Goal: Task Accomplishment & Management: Manage account settings

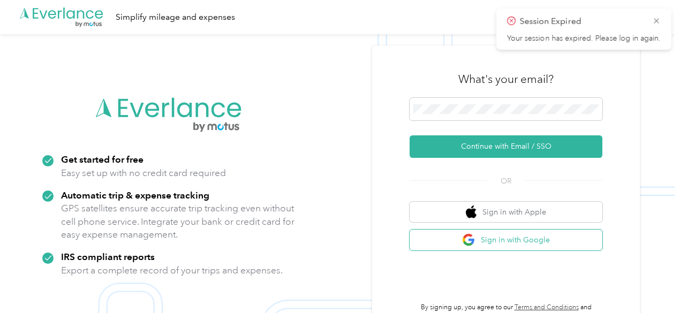
click at [529, 240] on button "Sign in with Google" at bounding box center [506, 240] width 193 height 21
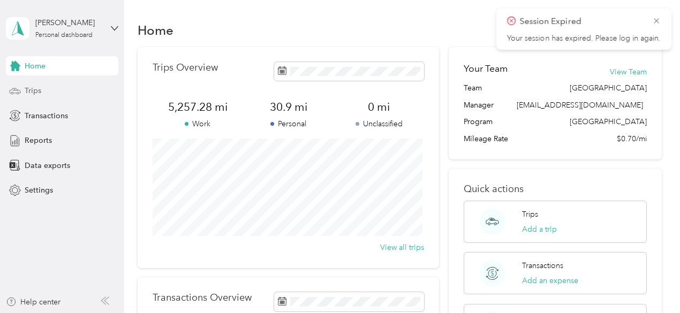
click at [74, 97] on div "Trips" at bounding box center [62, 90] width 112 height 19
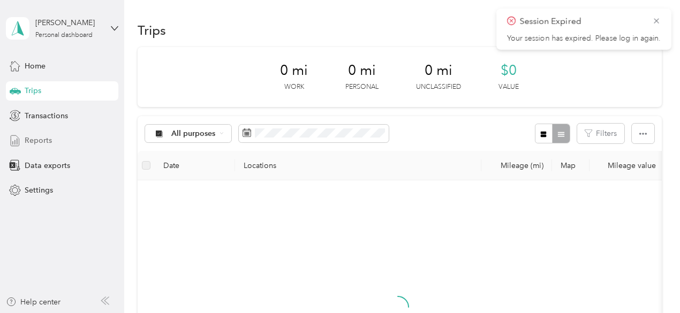
click at [59, 146] on div "Reports" at bounding box center [62, 140] width 112 height 19
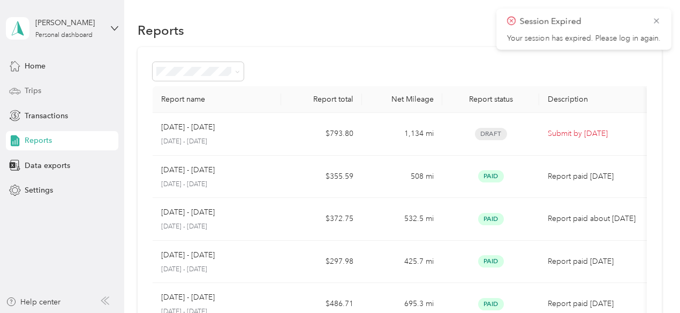
click at [63, 92] on div "Trips" at bounding box center [62, 90] width 112 height 19
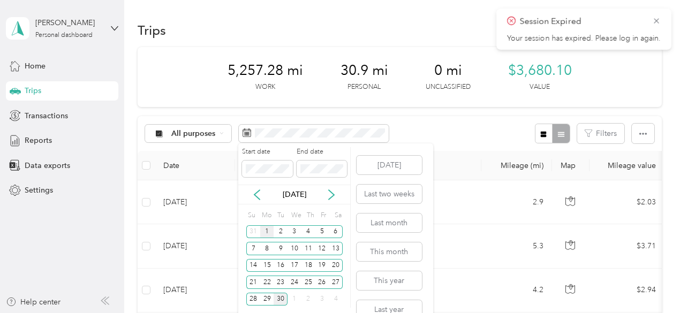
click at [266, 230] on div "1" at bounding box center [267, 231] width 14 height 13
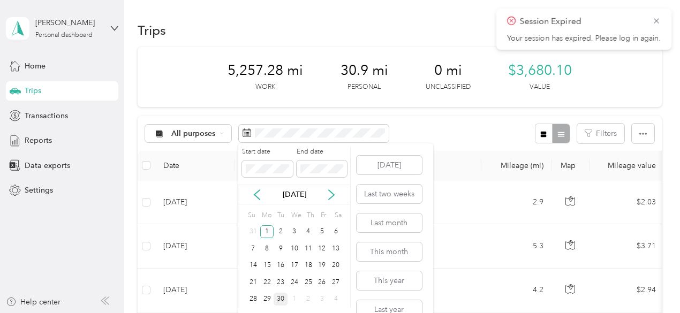
click at [281, 299] on div "30" at bounding box center [281, 299] width 14 height 13
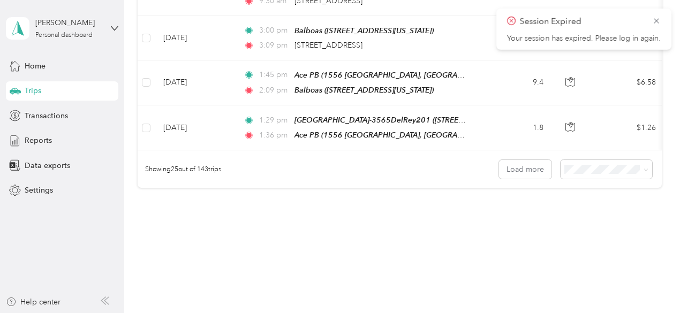
scroll to position [1156, 0]
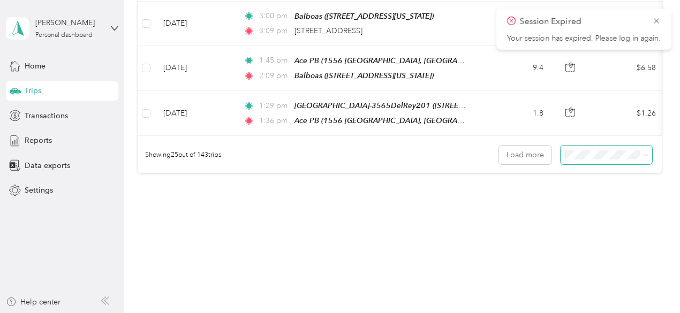
click at [564, 151] on span at bounding box center [606, 155] width 92 height 19
click at [592, 205] on span "100 per load" at bounding box center [587, 203] width 44 height 9
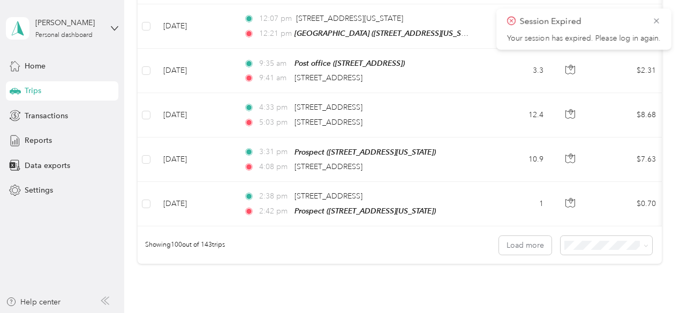
scroll to position [4445, 0]
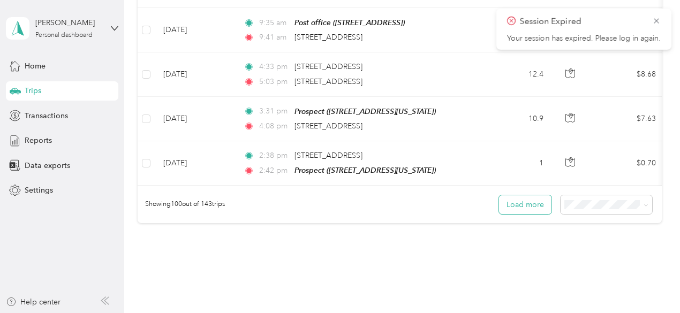
click at [541, 195] on button "Load more" at bounding box center [525, 204] width 52 height 19
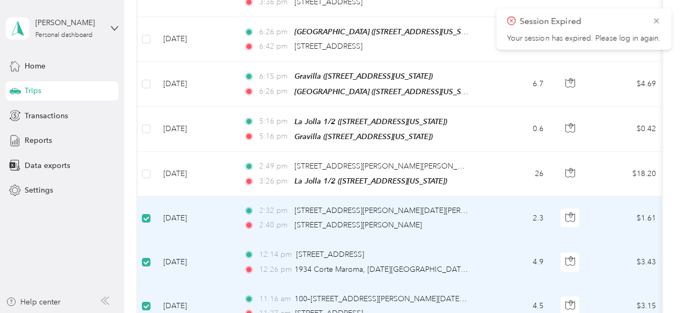
scroll to position [5854, 0]
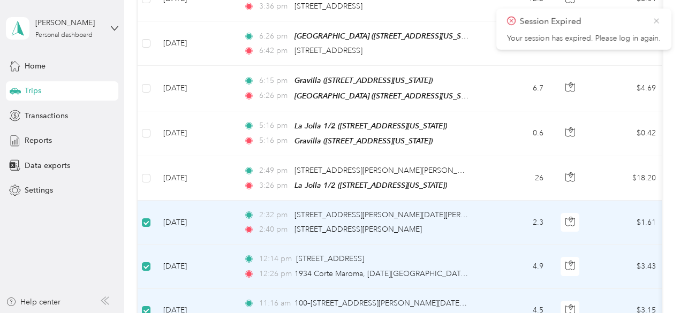
click at [654, 21] on icon at bounding box center [656, 21] width 9 height 10
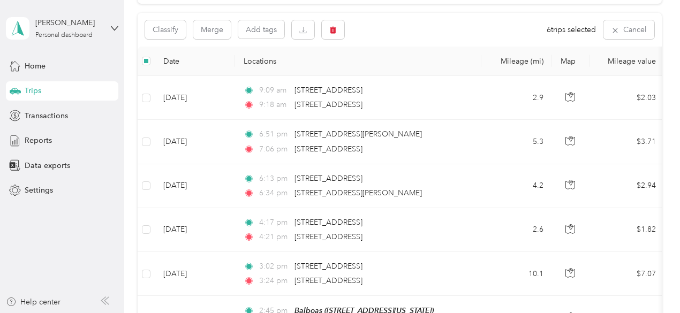
scroll to position [0, 0]
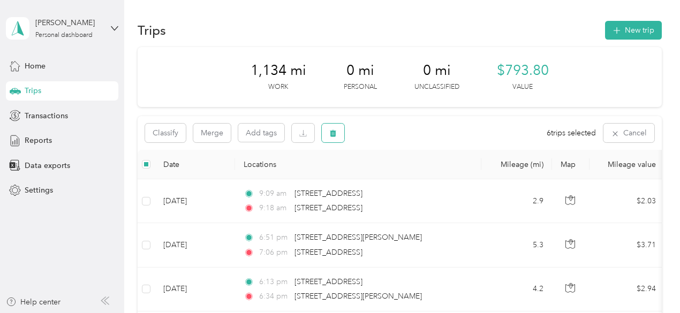
click at [337, 130] on button "button" at bounding box center [333, 133] width 22 height 19
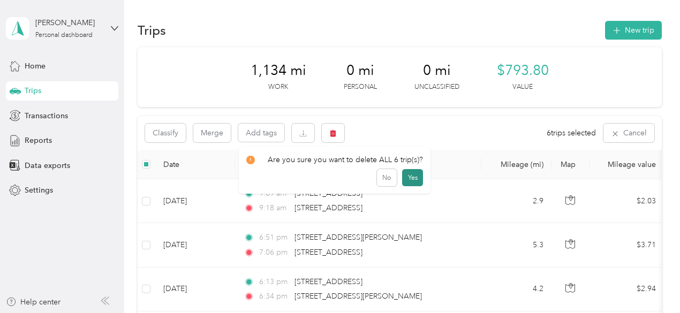
click at [407, 178] on button "Yes" at bounding box center [412, 177] width 21 height 17
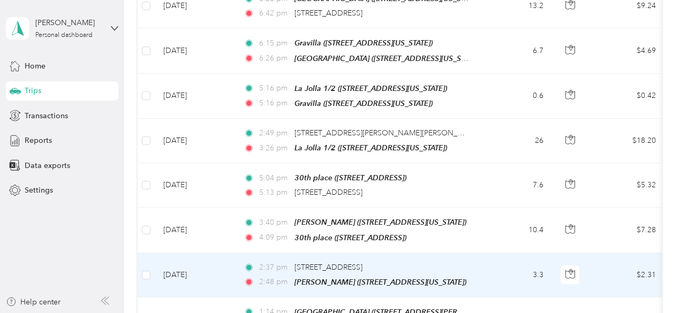
scroll to position [5890, 0]
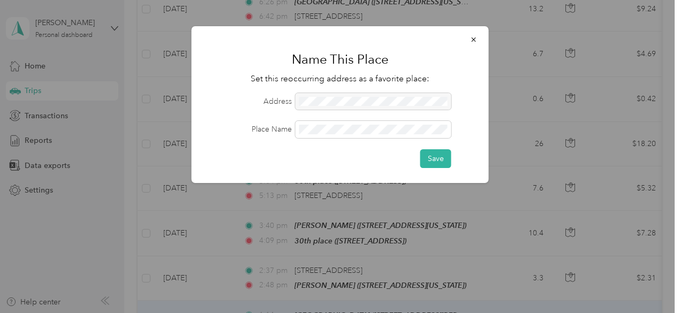
click at [329, 105] on div at bounding box center [373, 101] width 156 height 17
click at [437, 155] on button "Save" at bounding box center [435, 158] width 31 height 19
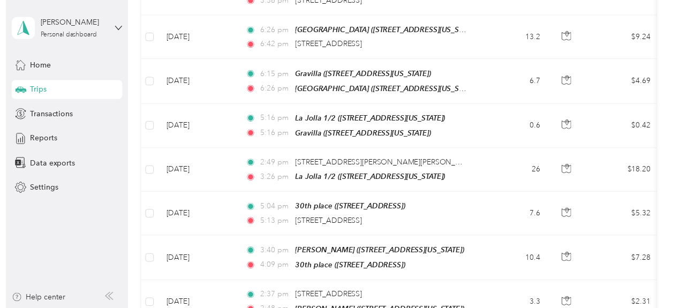
scroll to position [5854, 0]
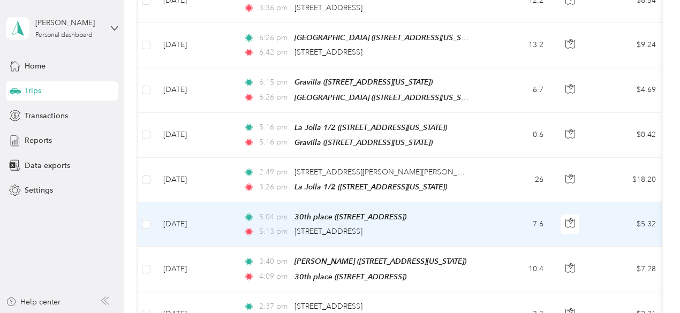
click at [425, 226] on div "5:13 pm 7530 Broadway, Lemon Grove, CA" at bounding box center [356, 232] width 225 height 12
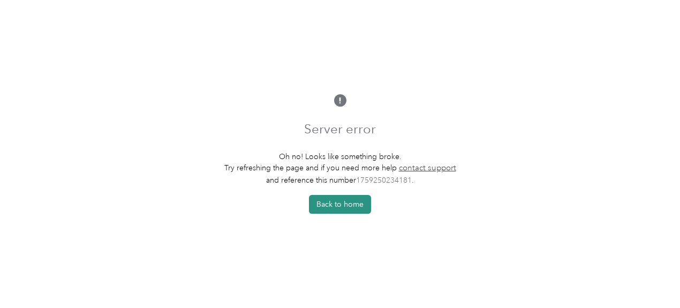
click at [345, 205] on button "Back to home" at bounding box center [340, 204] width 62 height 19
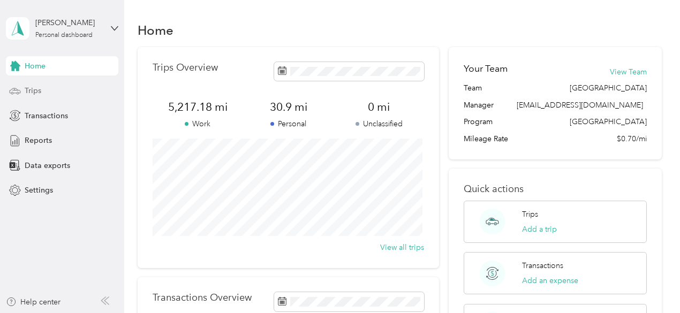
click at [61, 87] on div "Trips" at bounding box center [62, 90] width 112 height 19
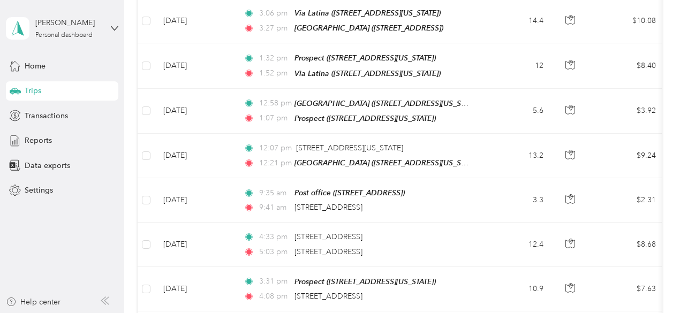
scroll to position [4445, 0]
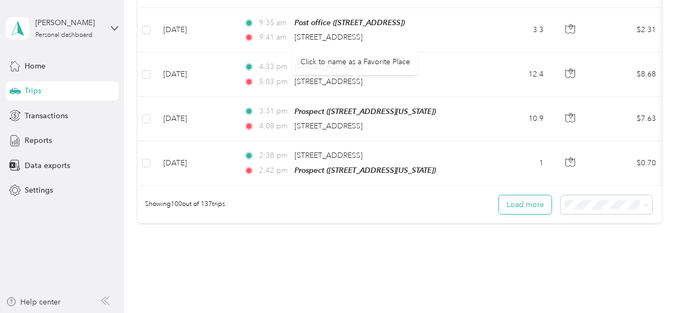
click at [526, 195] on button "Load more" at bounding box center [525, 204] width 52 height 19
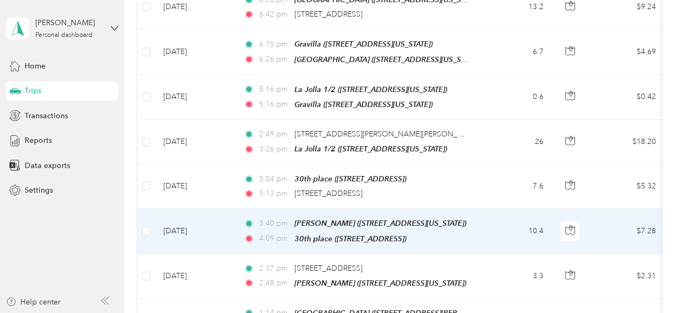
scroll to position [5871, 0]
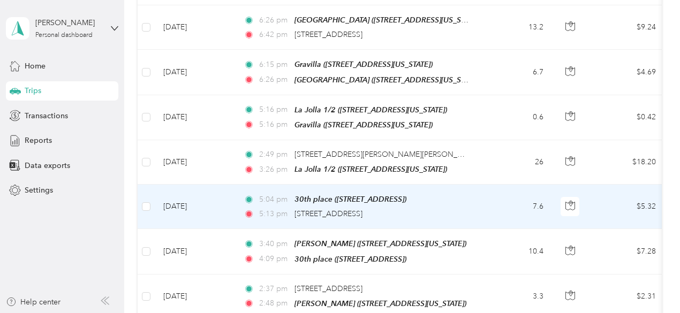
click at [464, 185] on td "5:04 pm 30th place (1534 30th St, San Diego, CA, United States , San Diego, CA)…" at bounding box center [358, 207] width 246 height 44
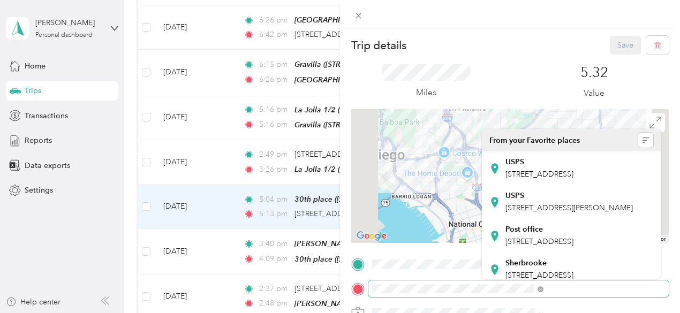
click at [478, 292] on div at bounding box center [509, 289] width 317 height 17
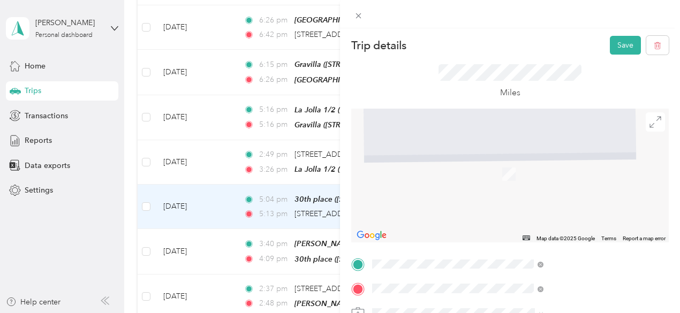
click at [546, 168] on div "TEAM San Diego-3565DelRey201" at bounding box center [594, 163] width 178 height 13
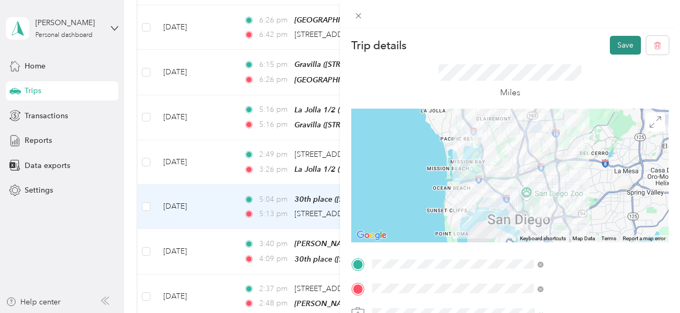
click at [611, 43] on button "Save" at bounding box center [625, 45] width 31 height 19
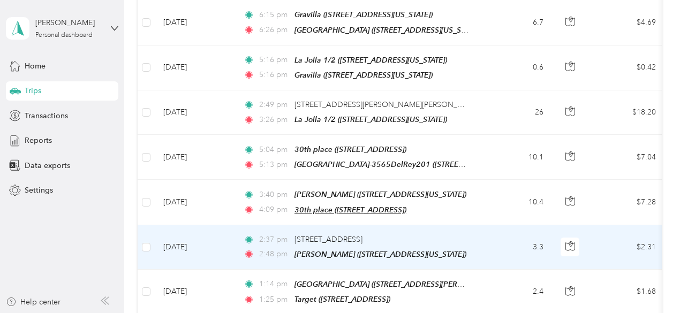
scroll to position [5925, 0]
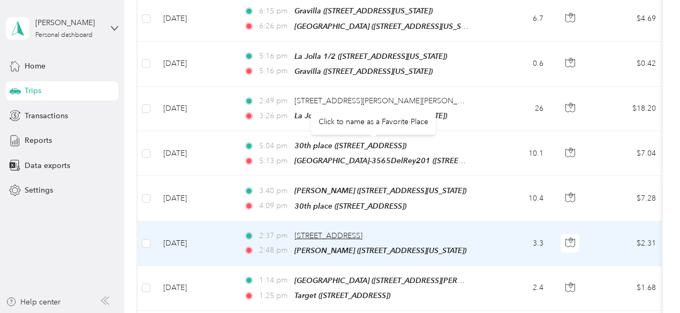
click at [362, 231] on span "3580 Rosecrans St, Loma Portal, San Diego, CA" at bounding box center [328, 235] width 68 height 9
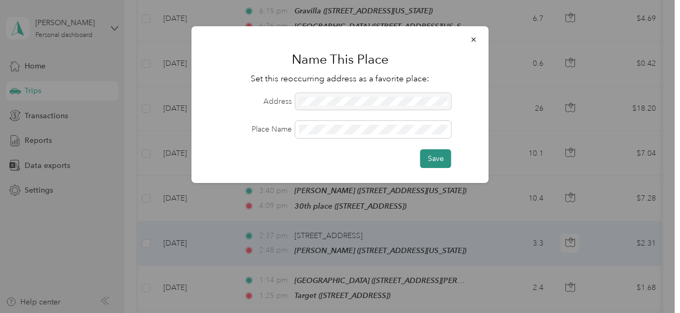
click at [443, 162] on button "Save" at bounding box center [435, 158] width 31 height 19
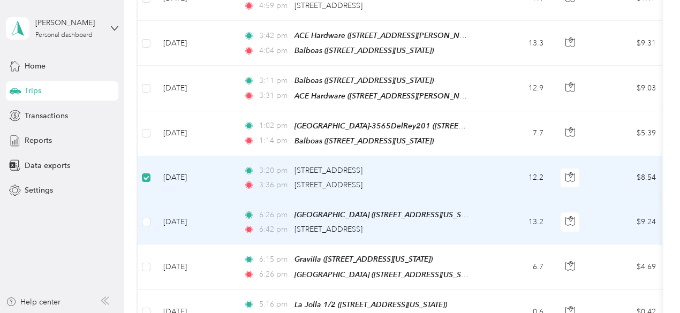
scroll to position [5674, 0]
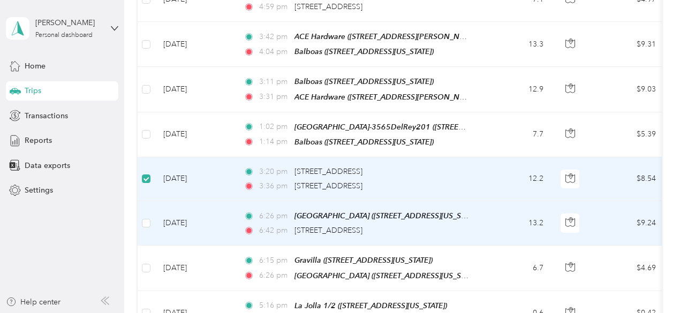
click at [150, 201] on td at bounding box center [146, 223] width 17 height 44
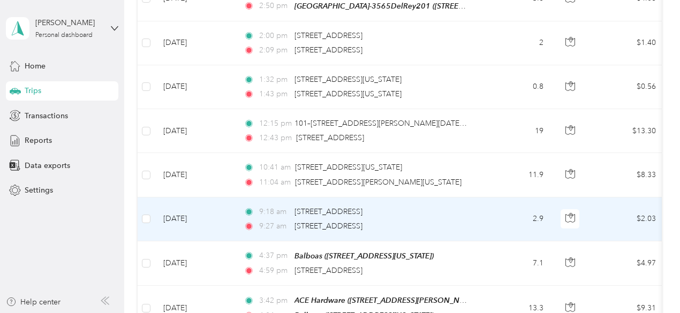
scroll to position [5389, 0]
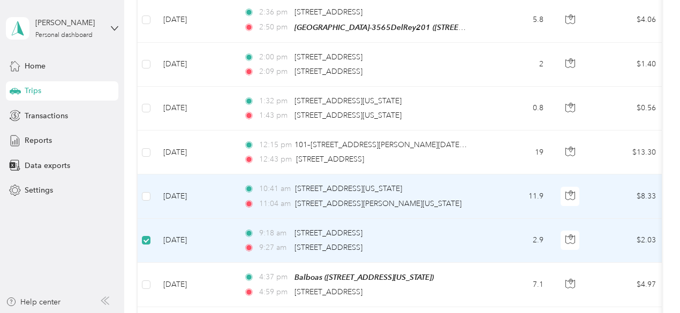
click at [148, 175] on td at bounding box center [146, 197] width 17 height 44
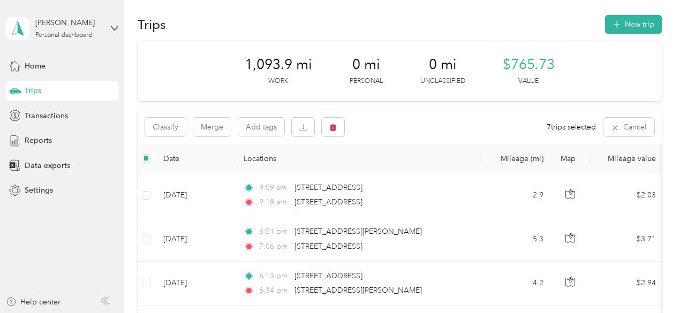
scroll to position [0, 0]
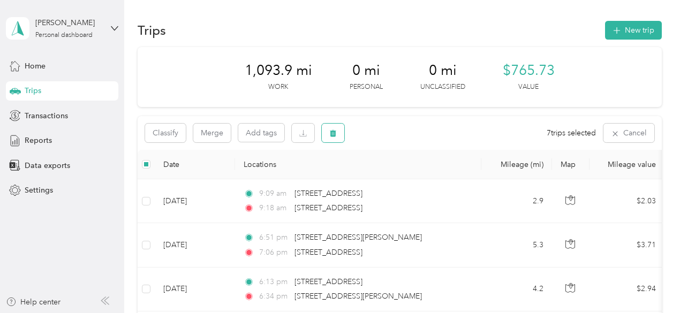
click at [331, 135] on icon "button" at bounding box center [333, 133] width 6 height 7
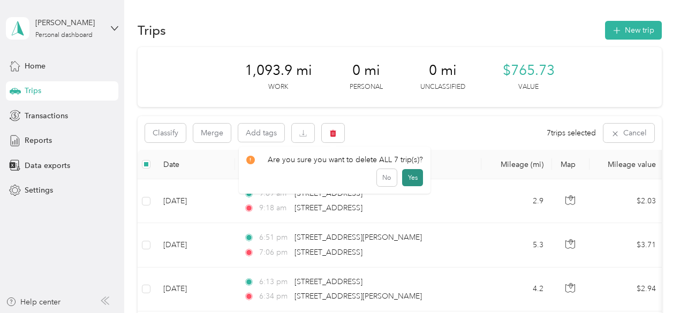
click at [416, 181] on button "Yes" at bounding box center [412, 177] width 21 height 17
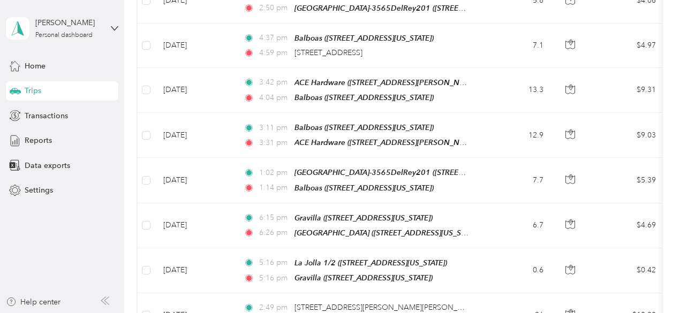
scroll to position [5761, 0]
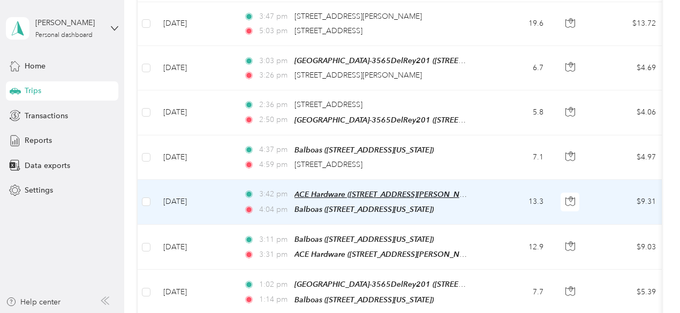
scroll to position [5297, 0]
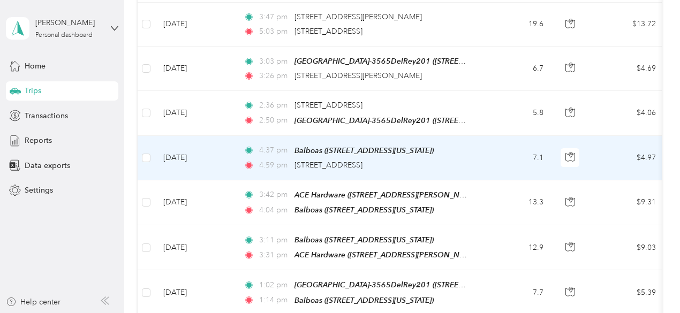
click at [469, 136] on td "4:37 pm Balboas (2630 Sixth Avenue, San Diego, California) 4:59 pm 5474 Grape S…" at bounding box center [358, 158] width 246 height 44
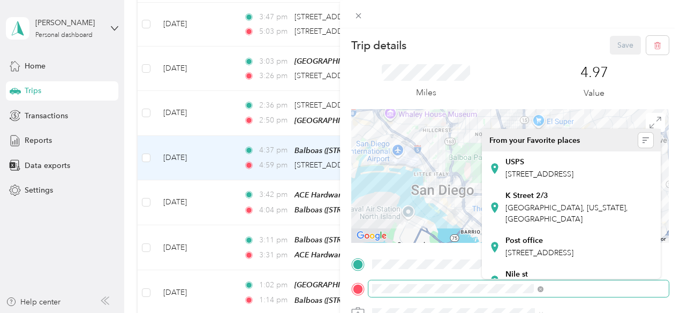
click at [480, 284] on div at bounding box center [509, 289] width 317 height 17
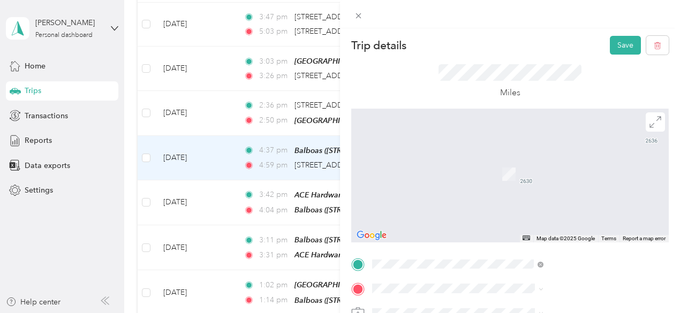
click at [579, 162] on strong "[GEOGRAPHIC_DATA]-3565DelRey201" at bounding box center [612, 163] width 141 height 10
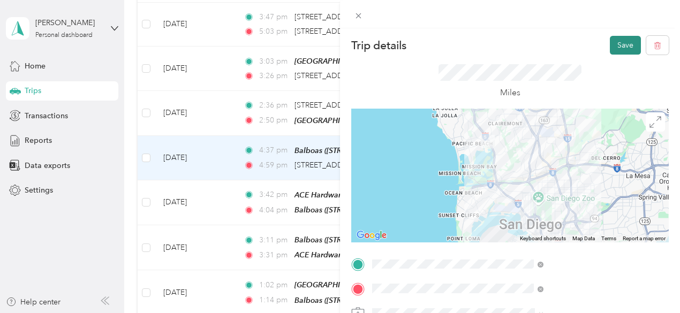
click at [624, 47] on button "Save" at bounding box center [625, 45] width 31 height 19
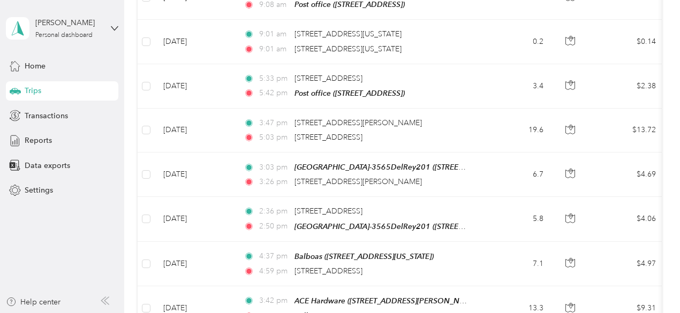
scroll to position [5190, 0]
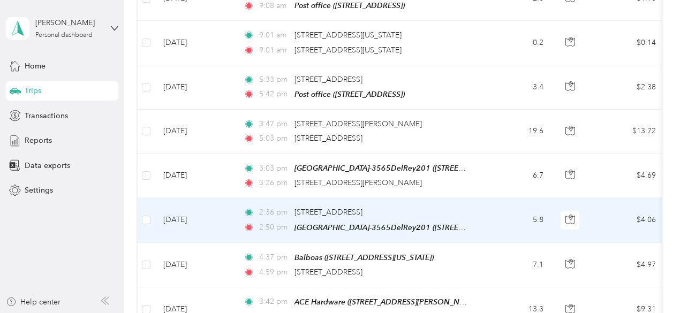
click at [473, 198] on td "2:36 pm 2225 Seaside St, Ocean Beach, San Diego, CA 2:50 pm San Diego-3565DelRe…" at bounding box center [358, 220] width 246 height 44
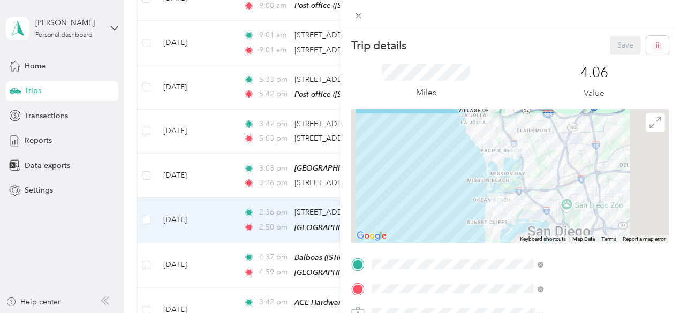
click at [365, 263] on icon at bounding box center [358, 265] width 13 height 13
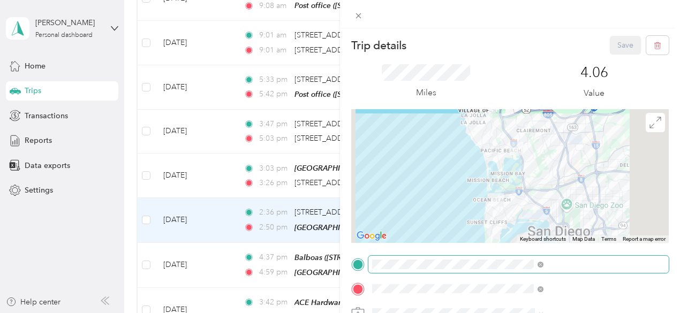
click at [483, 264] on span at bounding box center [518, 264] width 300 height 17
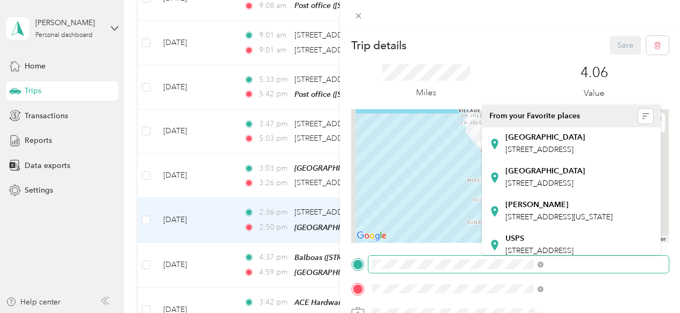
click at [20, 19] on div "Trip details Save This trip cannot be edited because it is either under review,…" at bounding box center [340, 156] width 680 height 313
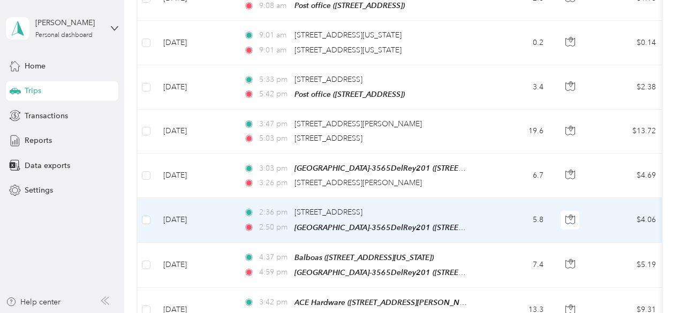
click at [471, 198] on td "2:36 pm 2225 Seaside St, Ocean Beach, San Diego, CA 2:50 pm San Diego-3565DelRe…" at bounding box center [358, 220] width 246 height 44
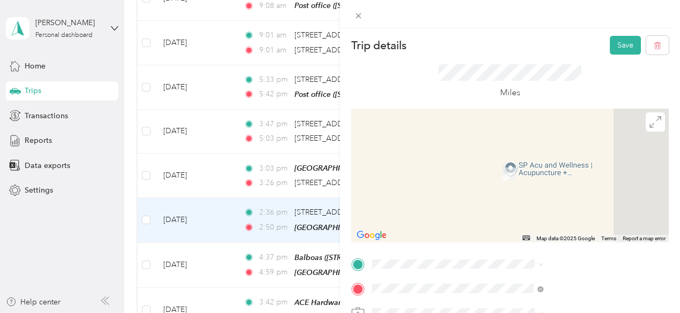
click at [565, 153] on span "[STREET_ADDRESS][US_STATE]" at bounding box center [558, 148] width 107 height 9
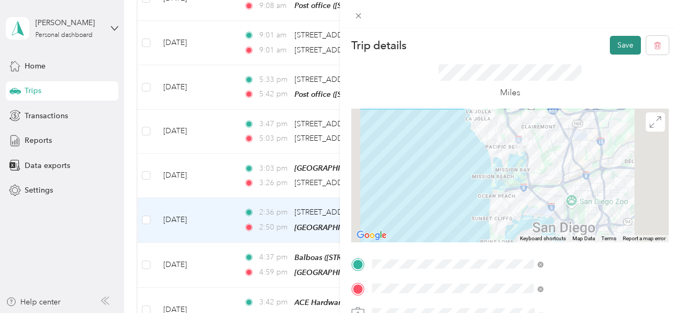
click at [617, 46] on button "Save" at bounding box center [625, 45] width 31 height 19
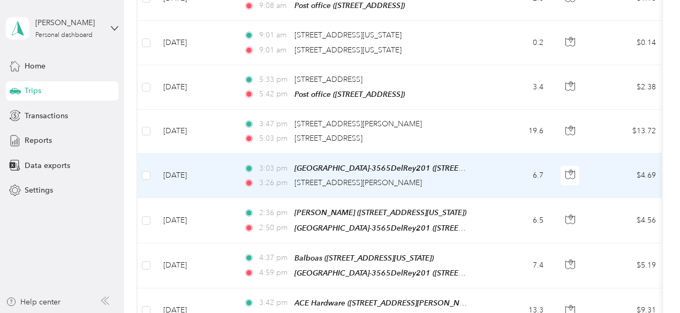
click at [479, 154] on td "3:03 pm San Diego-3565DelRey201 (3565 del Rey St, San Diego, CA) 3:26 pm 7336 F…" at bounding box center [358, 176] width 246 height 44
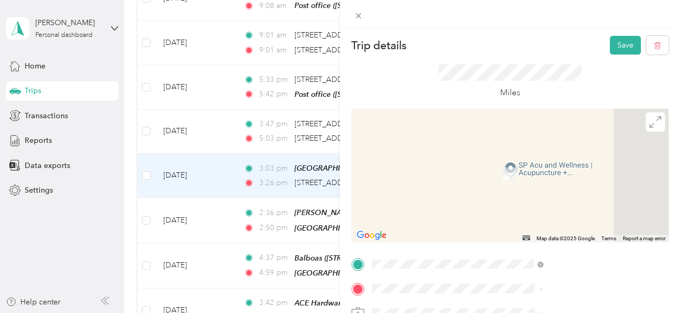
click at [560, 175] on div "Coast Boulevard 457 Coast Boulevard, 92037, La Jolla, California, United States" at bounding box center [558, 165] width 107 height 22
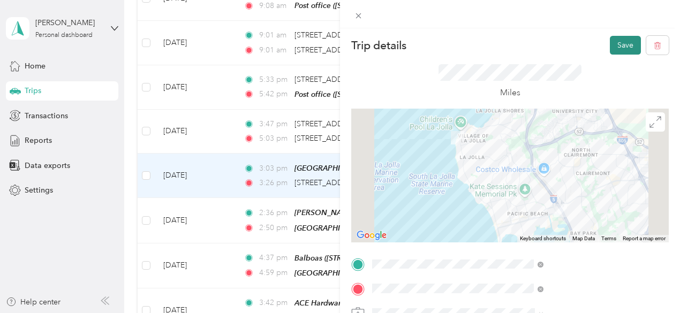
click at [610, 48] on button "Save" at bounding box center [625, 45] width 31 height 19
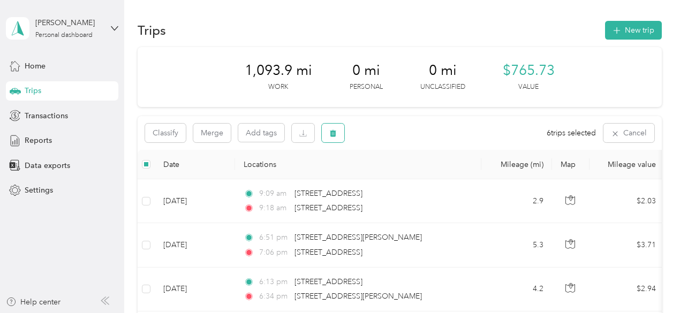
click at [331, 134] on icon "button" at bounding box center [333, 133] width 6 height 7
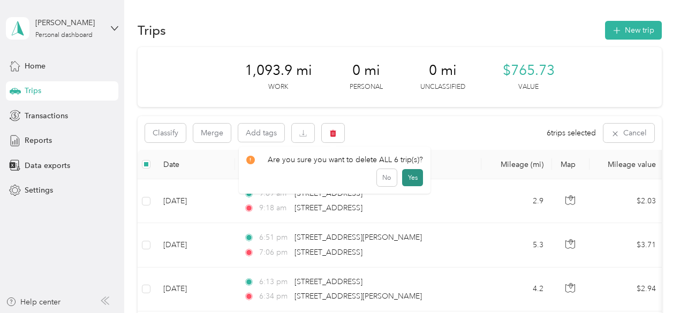
click at [419, 173] on button "Yes" at bounding box center [412, 177] width 21 height 17
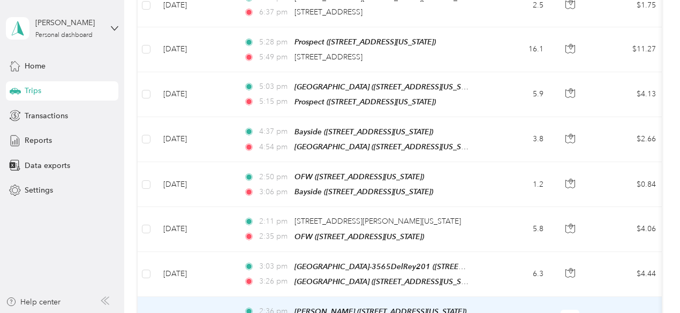
scroll to position [4825, 0]
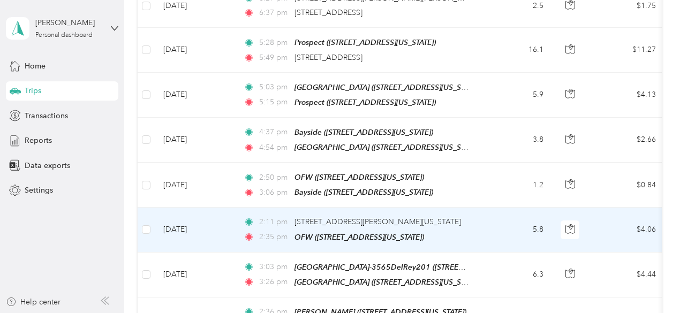
click at [487, 208] on td "5.8" at bounding box center [516, 230] width 71 height 44
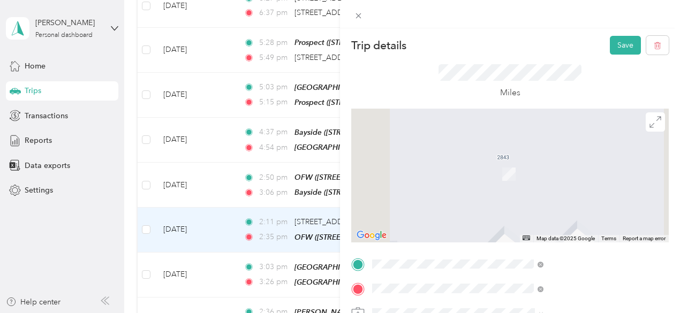
click at [575, 178] on strong "San Diego-3565DelRey201" at bounding box center [612, 174] width 141 height 10
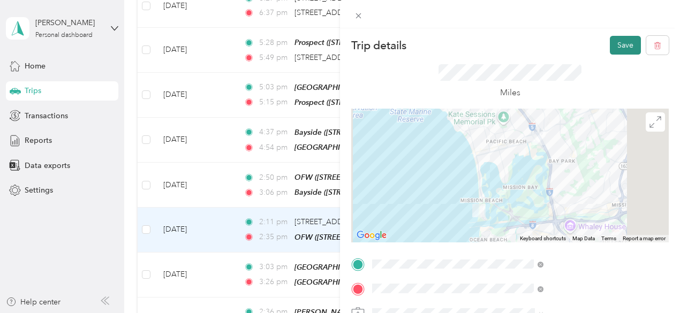
click at [616, 37] on button "Save" at bounding box center [625, 45] width 31 height 19
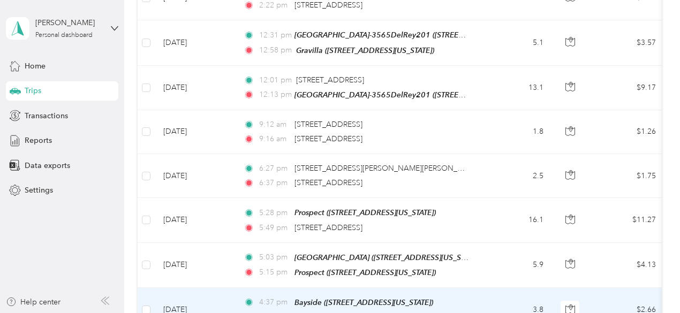
scroll to position [4647, 0]
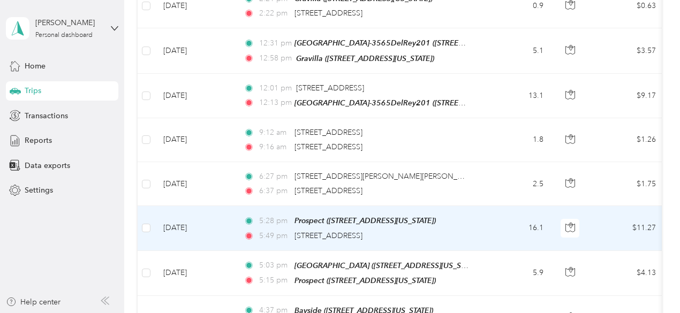
click at [465, 230] on div "5:49 pm 4360 54th St, Colina Del Sol, San Diego, CA" at bounding box center [356, 236] width 225 height 12
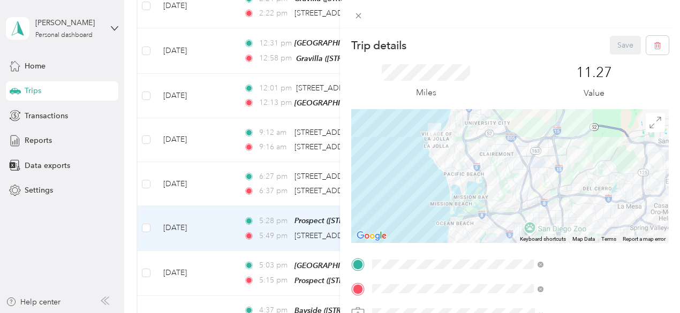
click at [142, 155] on div "Trip details Save This trip cannot be edited because it is either under review,…" at bounding box center [340, 156] width 680 height 313
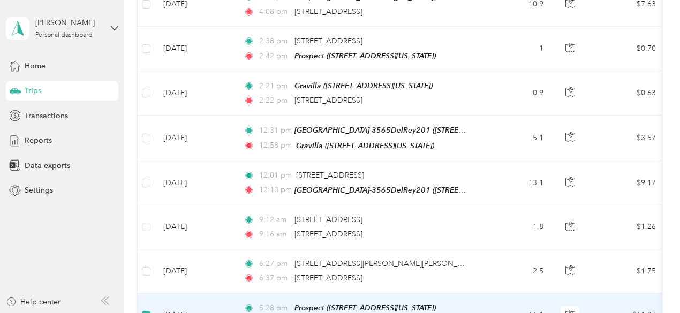
scroll to position [4557, 0]
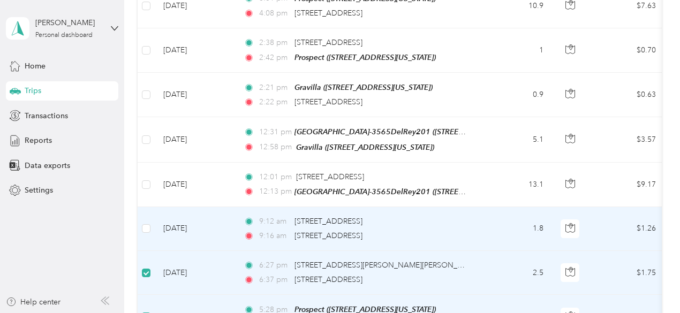
click at [141, 207] on td at bounding box center [146, 229] width 17 height 44
click at [145, 223] on label at bounding box center [146, 229] width 9 height 12
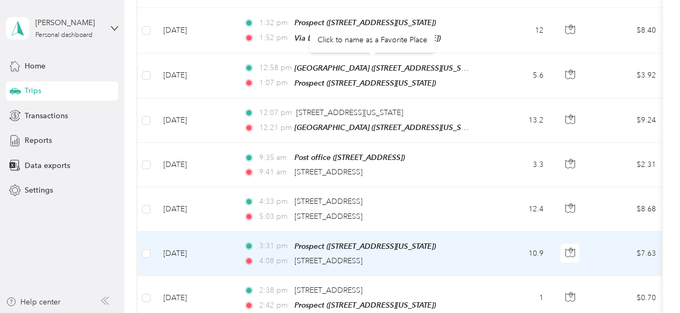
scroll to position [4307, 0]
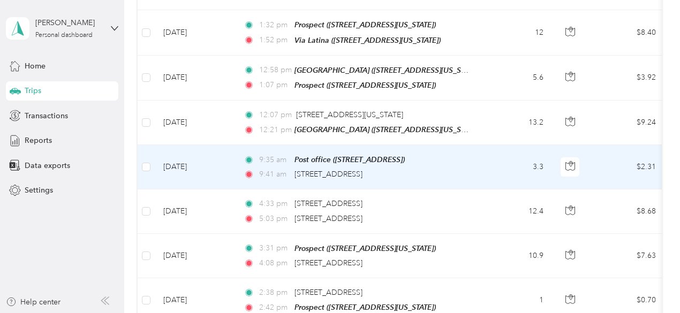
click at [139, 145] on td at bounding box center [146, 167] width 17 height 44
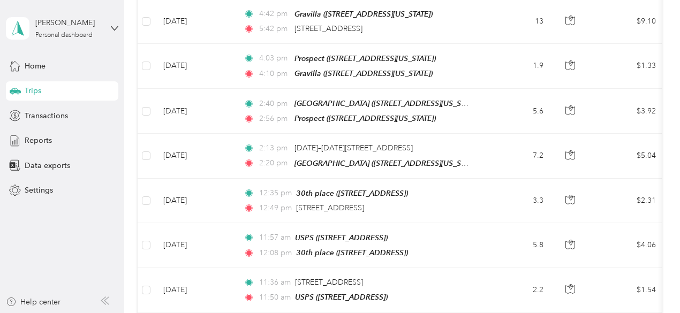
scroll to position [0, 0]
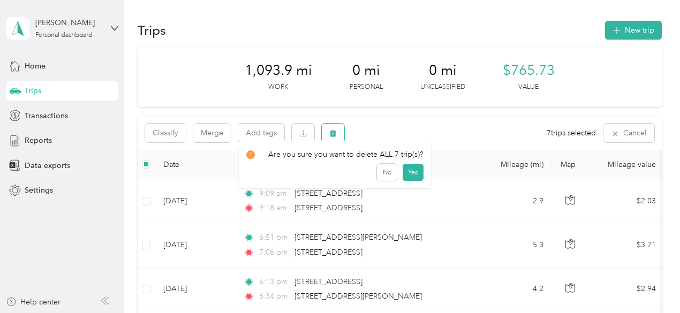
click at [334, 135] on icon "button" at bounding box center [333, 133] width 6 height 7
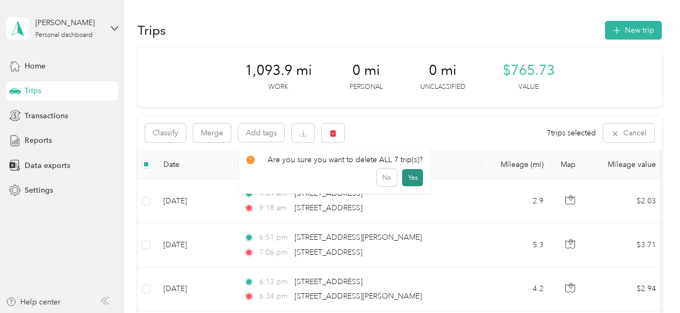
click at [413, 179] on button "Yes" at bounding box center [412, 177] width 21 height 17
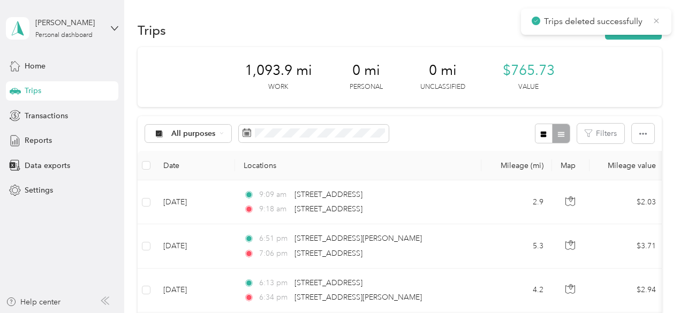
click at [656, 18] on icon at bounding box center [656, 21] width 9 height 10
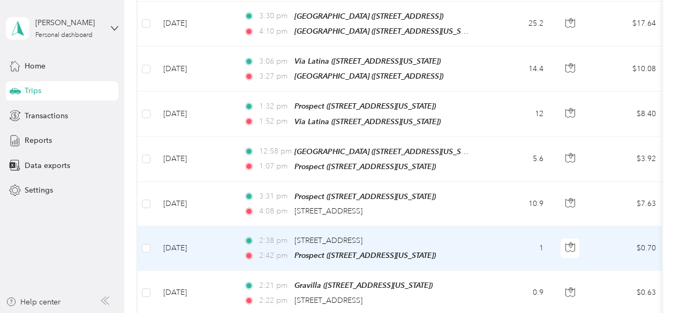
scroll to position [4220, 0]
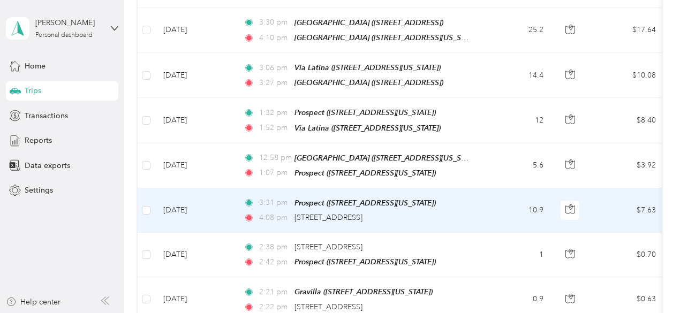
click at [469, 188] on td "3:31 pm Prospect (1241 Prospect Street, La Jolla, California) 4:08 pm 2245 Seas…" at bounding box center [358, 210] width 246 height 44
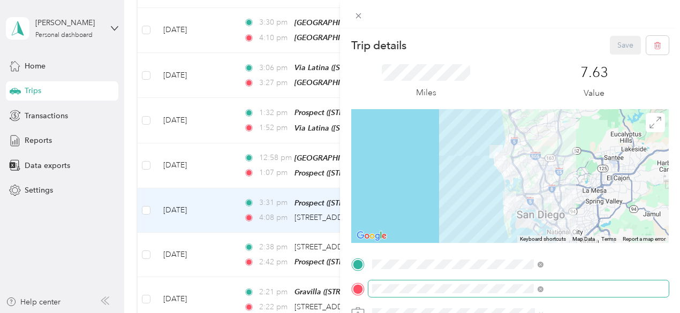
click at [527, 283] on span at bounding box center [518, 289] width 300 height 17
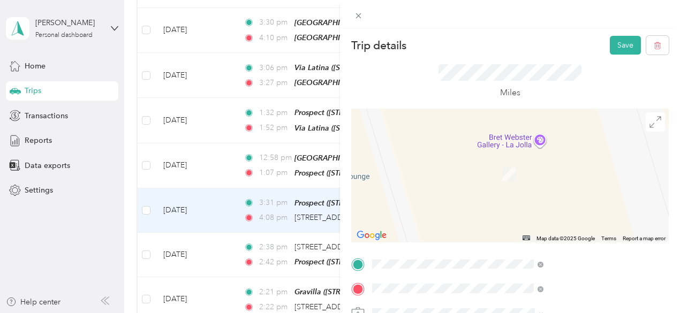
click at [571, 216] on span "3565 del Rey St, 92019, San Diego, CA" at bounding box center [539, 211] width 68 height 9
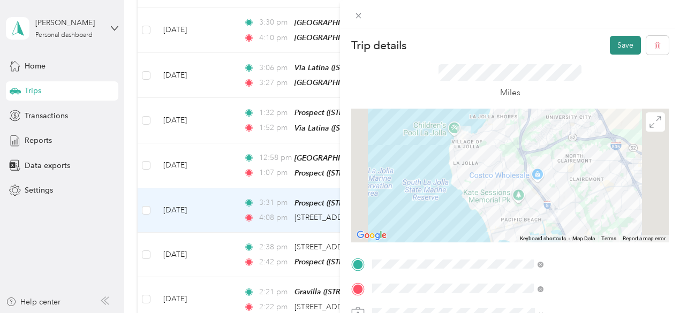
click at [610, 43] on button "Save" at bounding box center [625, 45] width 31 height 19
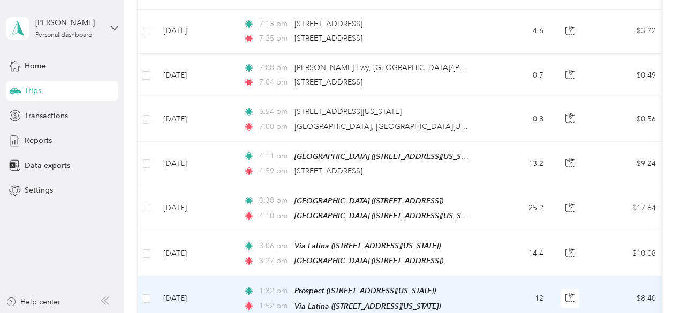
scroll to position [4042, 0]
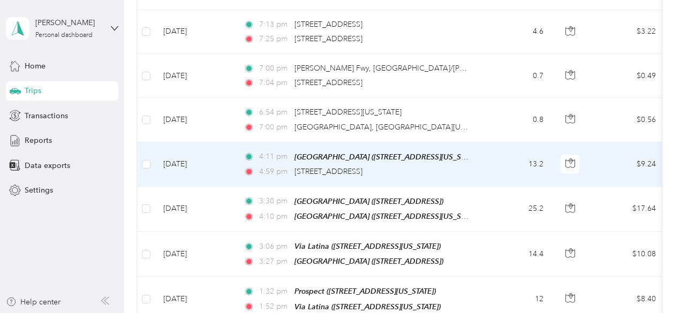
click at [467, 166] on div "4:59 pm 5474 Grape St, Oak Park, San Diego, CA" at bounding box center [356, 172] width 225 height 12
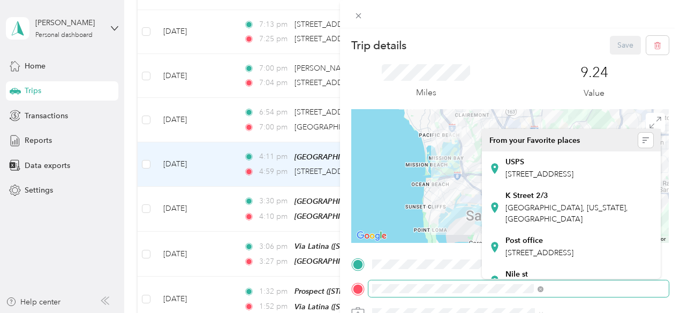
click at [577, 294] on span at bounding box center [518, 289] width 300 height 17
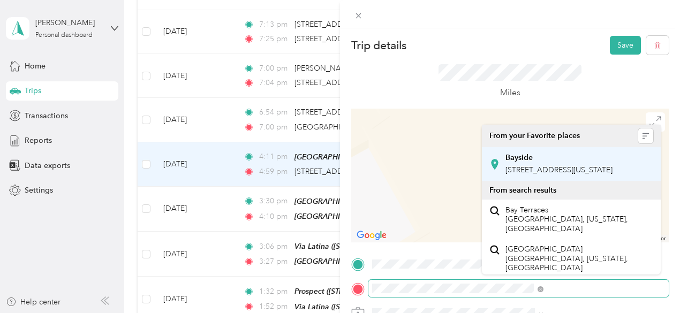
scroll to position [18, 0]
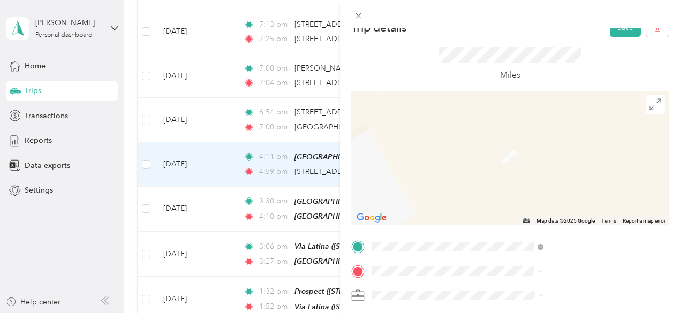
click at [574, 151] on div "Bayside 3530 Bayside Walk, 92109, San Diego, California, United States" at bounding box center [558, 150] width 107 height 22
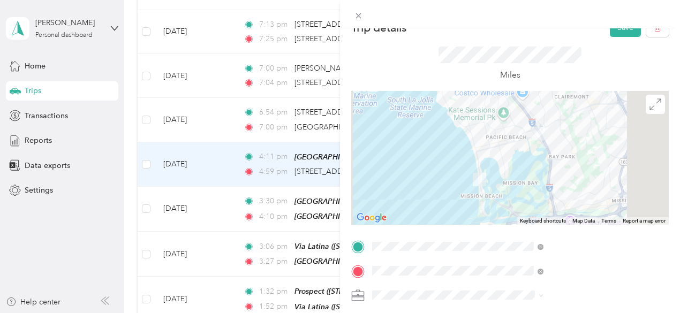
click at [610, 37] on div "Miles" at bounding box center [509, 64] width 317 height 54
click at [611, 31] on button "Save" at bounding box center [625, 27] width 31 height 19
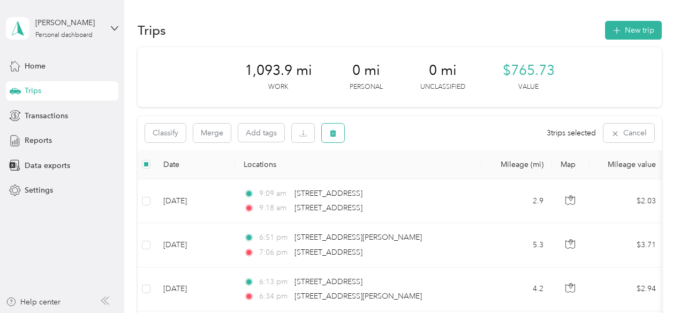
click at [331, 130] on icon "button" at bounding box center [332, 133] width 7 height 7
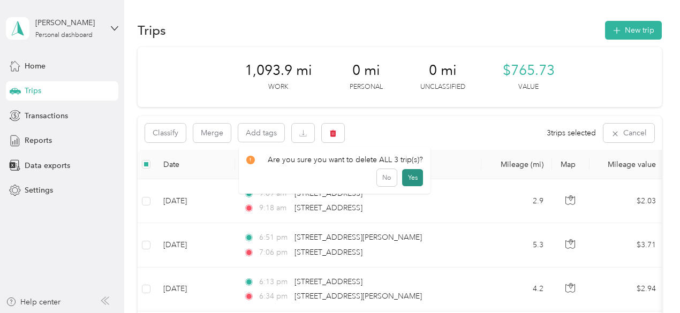
click at [402, 172] on button "Yes" at bounding box center [412, 177] width 21 height 17
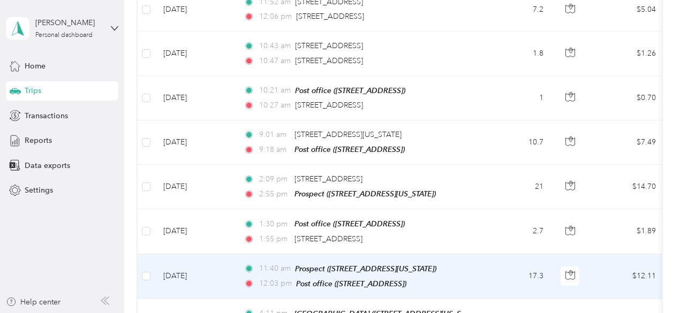
scroll to position [3744, 0]
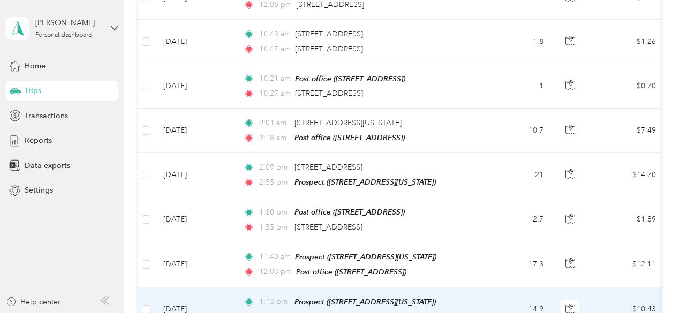
scroll to position [3763, 0]
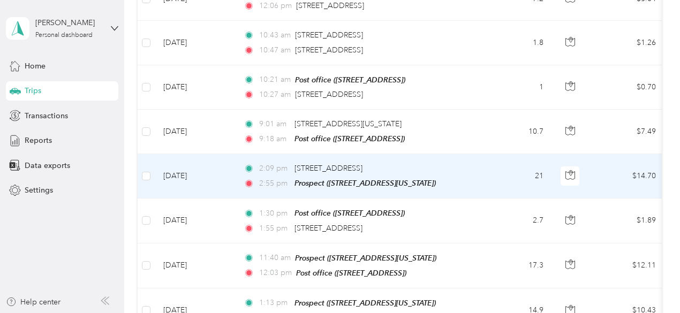
click at [475, 154] on td "2:09 pm [STREET_ADDRESS] 2:55 pm Prospect ([STREET_ADDRESS][US_STATE])" at bounding box center [358, 176] width 246 height 44
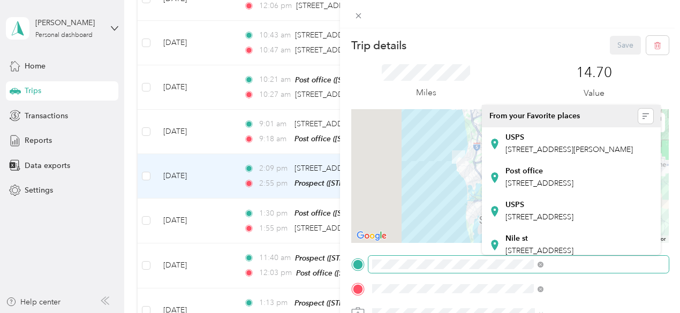
click at [36, 11] on div "Trip details Save This trip cannot be edited because it is either under review,…" at bounding box center [340, 156] width 680 height 313
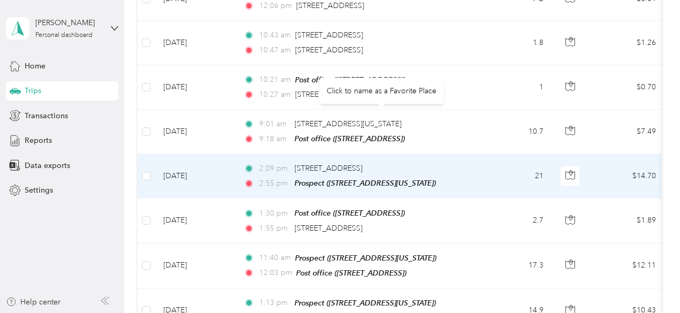
click at [362, 163] on div "[STREET_ADDRESS]" at bounding box center [328, 169] width 68 height 12
click at [497, 154] on td "21" at bounding box center [516, 176] width 71 height 44
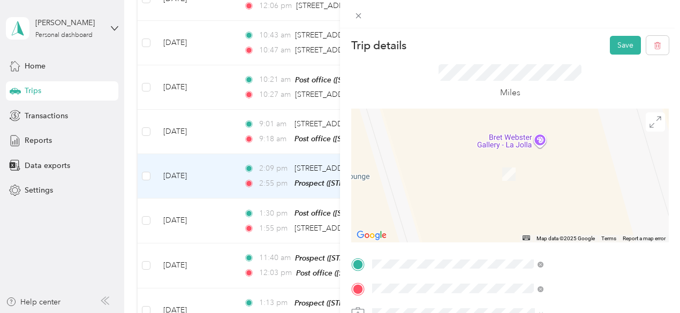
click at [581, 161] on li "TEAM [GEOGRAPHIC_DATA]-3565DelRey201 [STREET_ADDRESS]" at bounding box center [586, 145] width 209 height 37
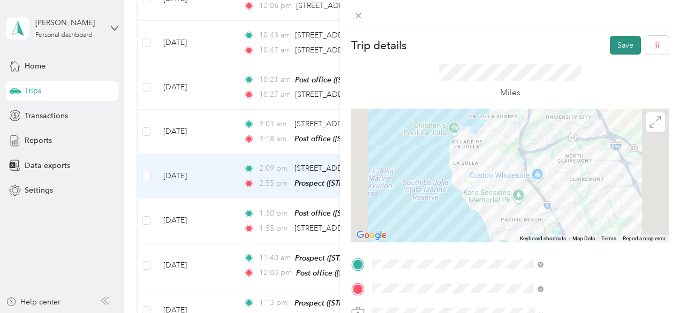
click at [620, 44] on button "Save" at bounding box center [625, 45] width 31 height 19
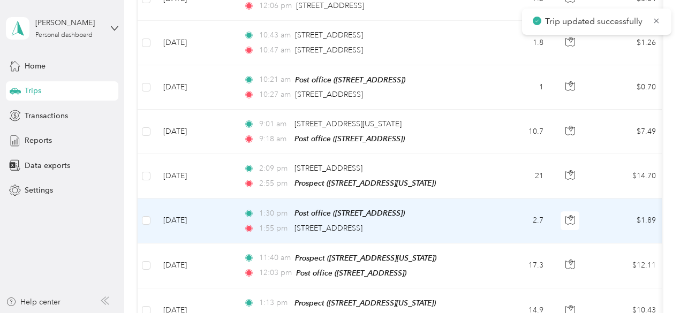
click at [478, 199] on td "1:30 pm Post office ([STREET_ADDRESS]) 1:55 pm [STREET_ADDRESS]" at bounding box center [358, 221] width 246 height 44
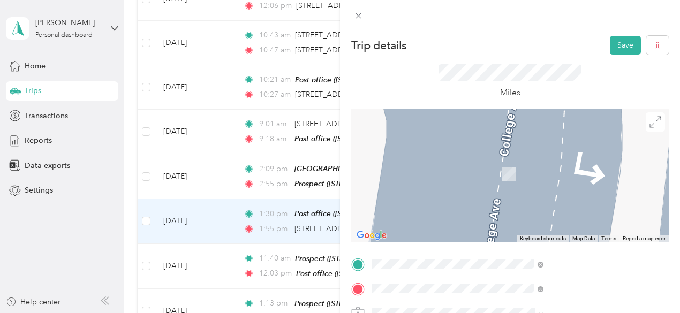
click at [563, 176] on span "[STREET_ADDRESS]" at bounding box center [539, 177] width 68 height 9
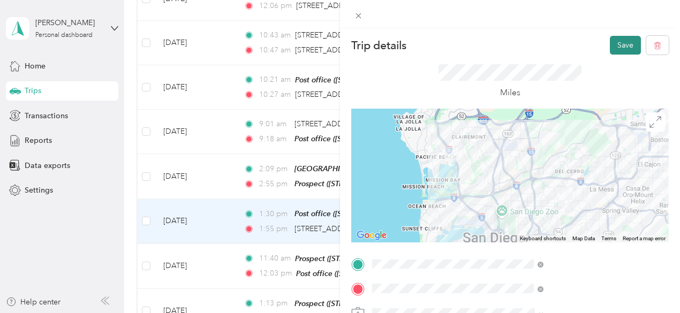
click at [621, 42] on button "Save" at bounding box center [625, 45] width 31 height 19
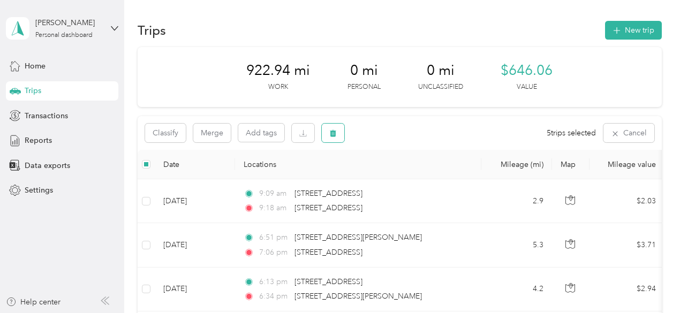
click at [323, 133] on button "button" at bounding box center [333, 133] width 22 height 19
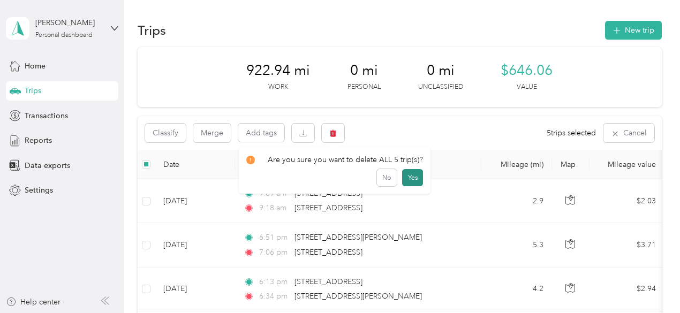
click at [412, 176] on button "Yes" at bounding box center [412, 177] width 21 height 17
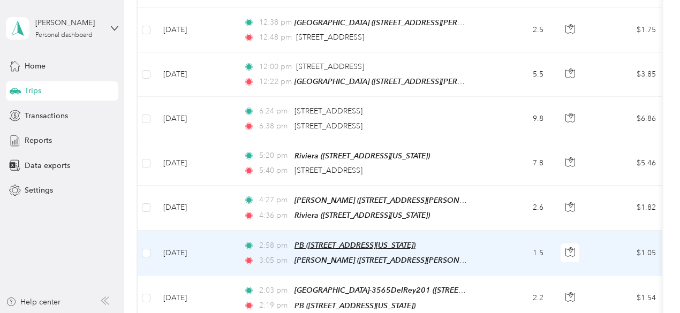
scroll to position [3295, 0]
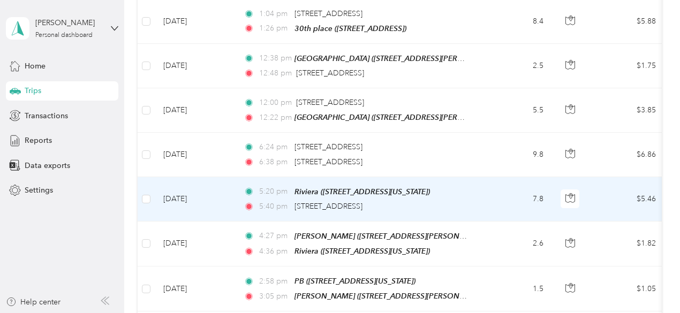
click at [471, 177] on td "5:20 pm Riviera ([STREET_ADDRESS][US_STATE]) 5:40 pm [STREET_ADDRESS]" at bounding box center [358, 199] width 246 height 44
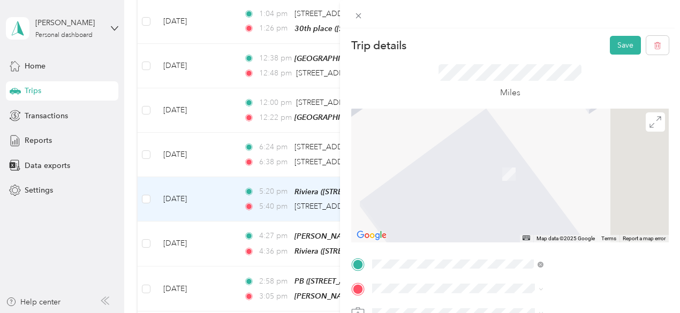
drag, startPoint x: 573, startPoint y: 177, endPoint x: 562, endPoint y: 200, distance: 25.1
click at [552, 216] on span "[STREET_ADDRESS]" at bounding box center [539, 211] width 68 height 9
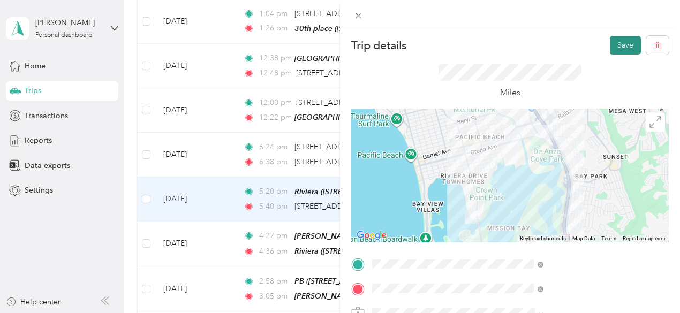
click at [612, 39] on button "Save" at bounding box center [625, 45] width 31 height 19
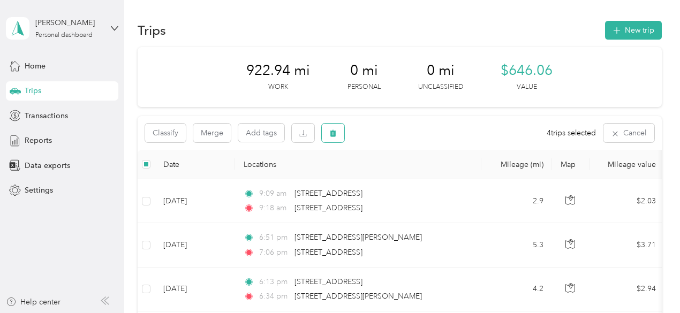
click at [331, 131] on icon "button" at bounding box center [332, 133] width 7 height 7
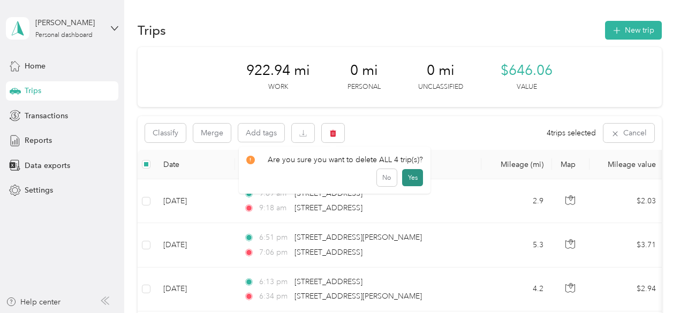
click at [410, 174] on button "Yes" at bounding box center [412, 177] width 21 height 17
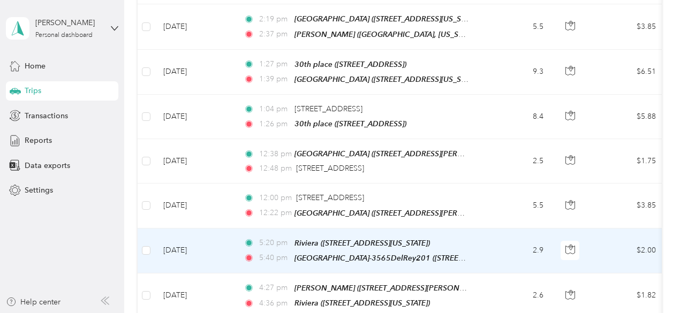
scroll to position [3055, 0]
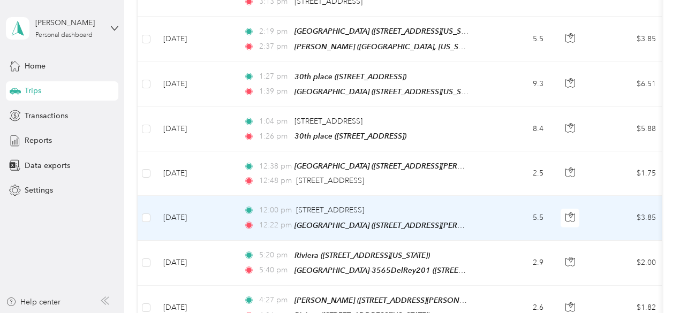
click at [471, 196] on td "12:00 pm 1490 Union St, Little Italy, San Diego, CA 12:22 pm Lowell (3335 Lowel…" at bounding box center [358, 218] width 246 height 44
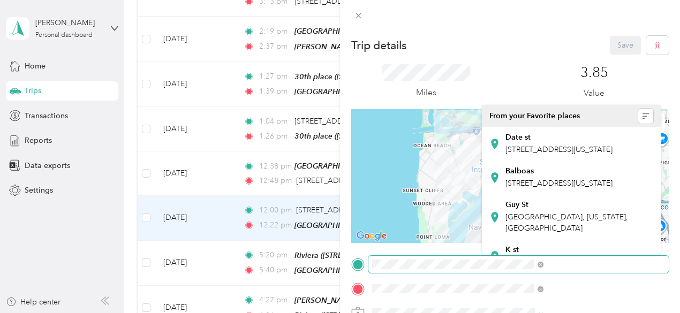
click at [2, 10] on div "Trip details Save This trip cannot be edited because it is either under review,…" at bounding box center [340, 156] width 680 height 313
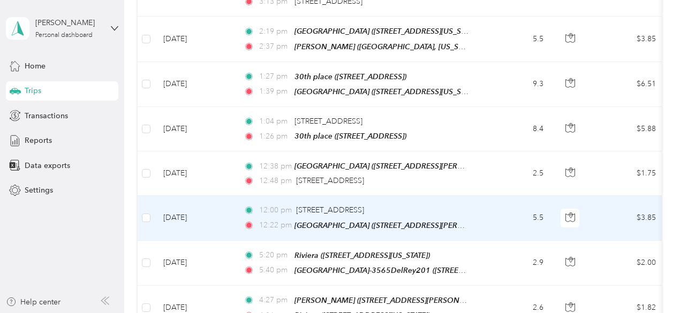
click at [473, 196] on td "12:00 pm 1490 Union St, Little Italy, San Diego, CA 12:22 pm Lowell (3335 Lowel…" at bounding box center [358, 218] width 246 height 44
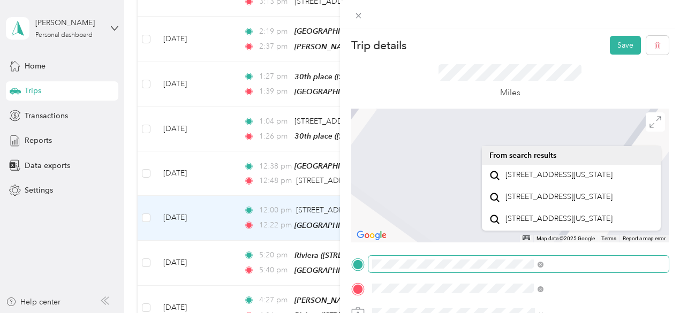
click at [480, 269] on div at bounding box center [509, 264] width 317 height 17
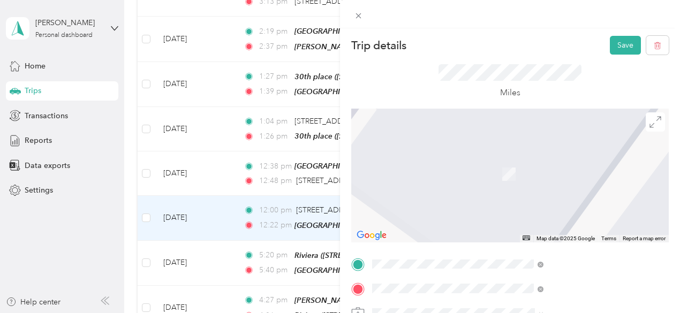
click at [573, 192] on span "3565 del Rey St, 92019, San Diego, CA" at bounding box center [539, 187] width 68 height 9
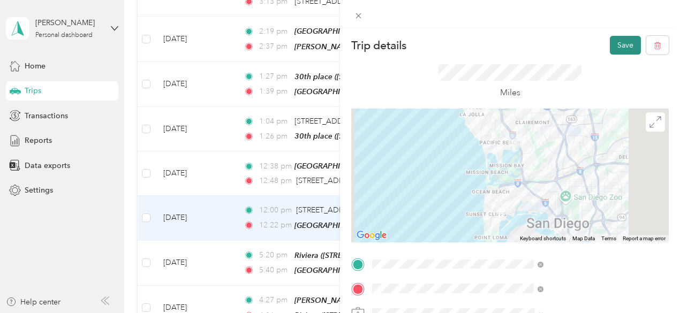
click at [615, 42] on button "Save" at bounding box center [625, 45] width 31 height 19
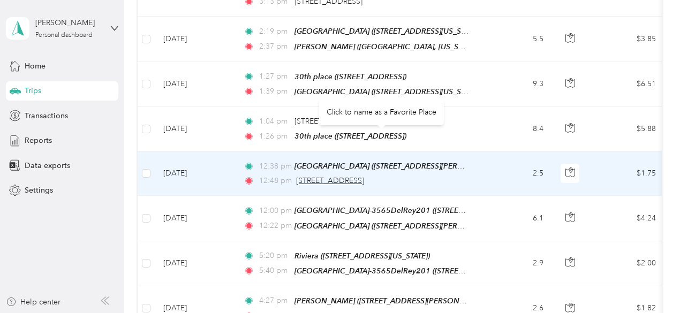
click at [364, 176] on span "3345 Sports Arena Blvd, Midway District, San Diego, CA" at bounding box center [330, 180] width 68 height 9
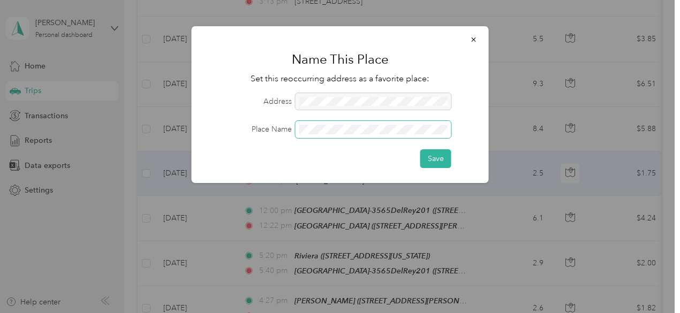
click at [426, 122] on span at bounding box center [373, 129] width 156 height 17
click at [440, 161] on button "Save" at bounding box center [435, 158] width 31 height 19
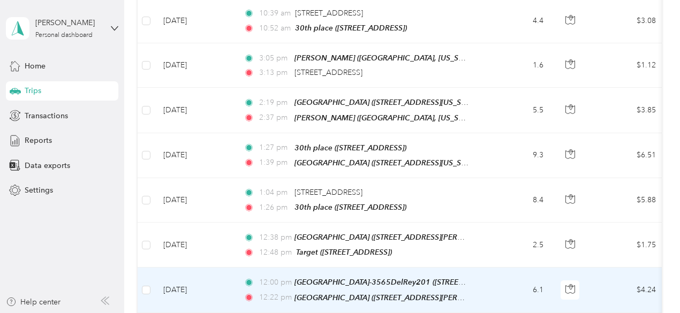
scroll to position [2984, 0]
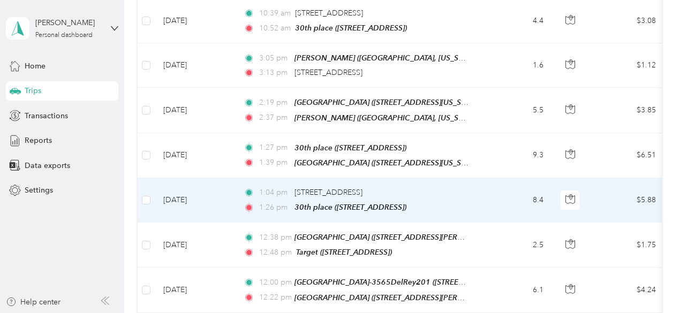
click at [475, 178] on td "1:04 pm 3484–3506 East Dr, Midway District, San Diego, CA 1:26 pm 30th place (1…" at bounding box center [358, 200] width 246 height 44
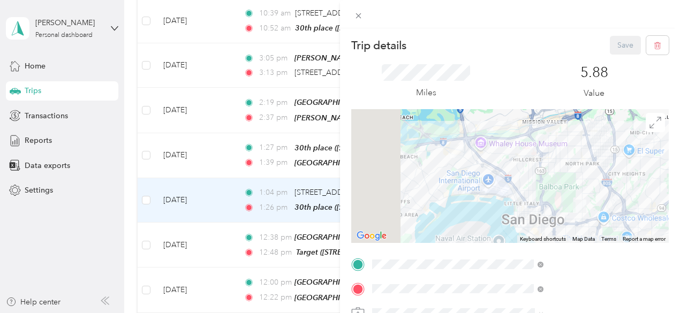
drag, startPoint x: 475, startPoint y: 18, endPoint x: 469, endPoint y: 21, distance: 7.2
click at [363, 18] on icon at bounding box center [358, 15] width 9 height 9
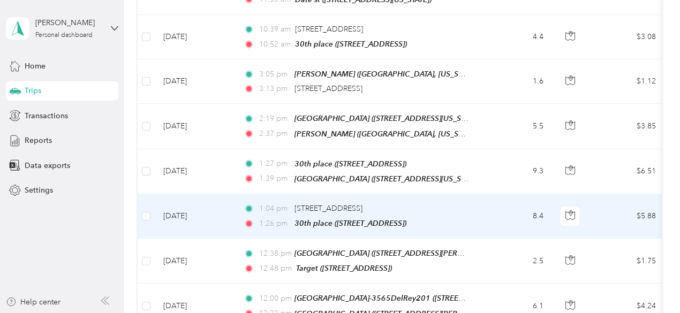
scroll to position [2948, 0]
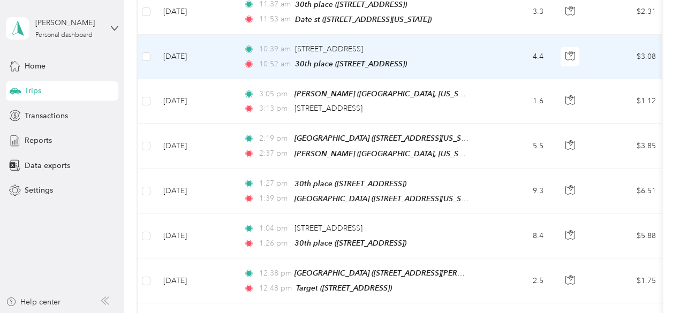
click at [484, 35] on td "4.4" at bounding box center [516, 57] width 71 height 44
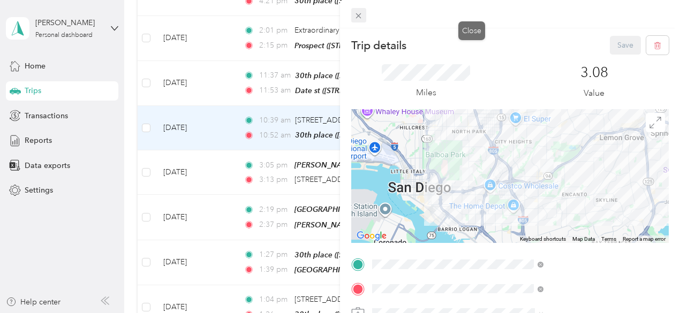
click at [366, 15] on span at bounding box center [358, 15] width 15 height 15
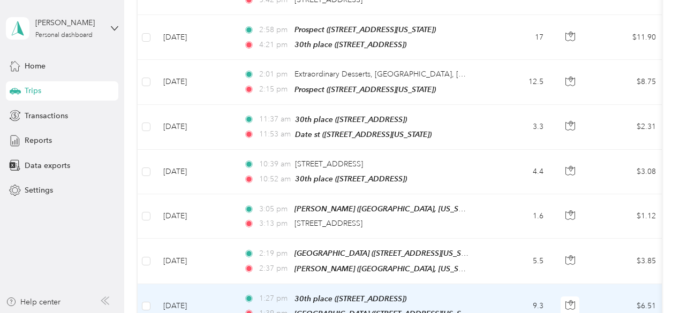
scroll to position [2823, 0]
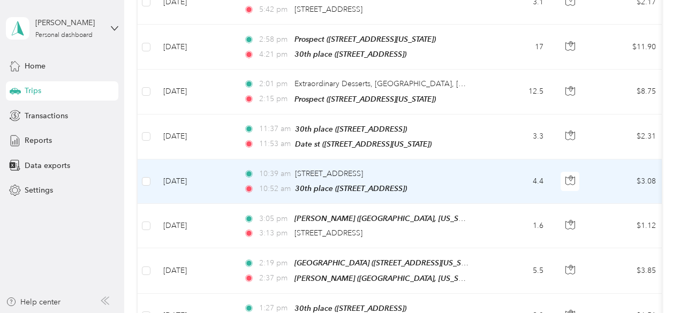
click at [468, 160] on td "10:39 am 5469 Grape St, Oak Park, San Diego, CA 10:52 am 30th place (1534 30th …" at bounding box center [358, 182] width 246 height 44
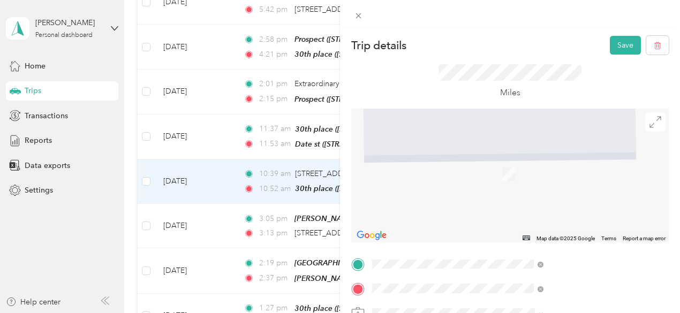
click at [553, 150] on span "3565 del Rey St, 92019, San Diego, CA" at bounding box center [539, 153] width 68 height 9
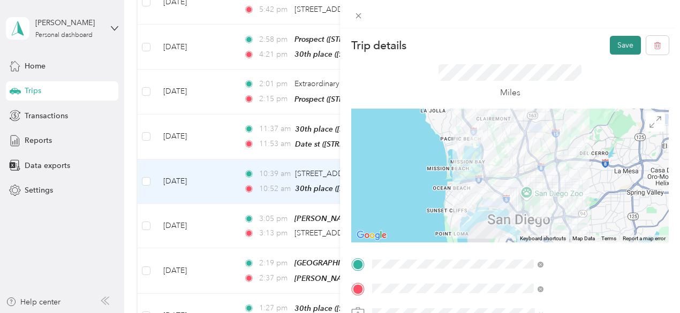
click at [626, 45] on button "Save" at bounding box center [625, 45] width 31 height 19
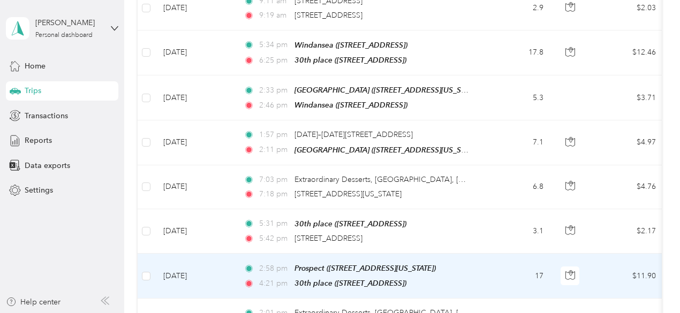
scroll to position [2591, 0]
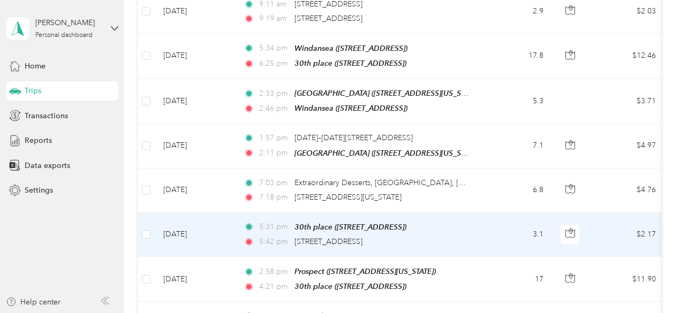
click at [473, 213] on td "5:31 pm 30th place (1534 30th St, San Diego, CA, United States , San Diego, CA)…" at bounding box center [358, 235] width 246 height 44
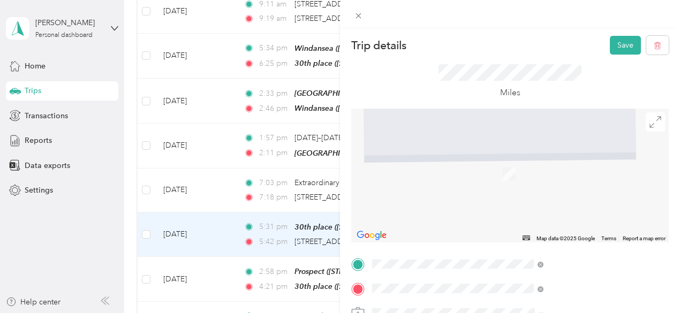
click at [556, 171] on div "TEAM San Diego-3565DelRey201 3565 del Rey St, 92019, San Diego, CA" at bounding box center [594, 170] width 178 height 26
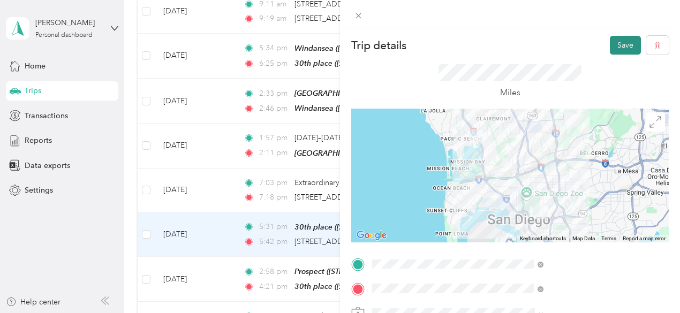
click at [610, 41] on button "Save" at bounding box center [625, 45] width 31 height 19
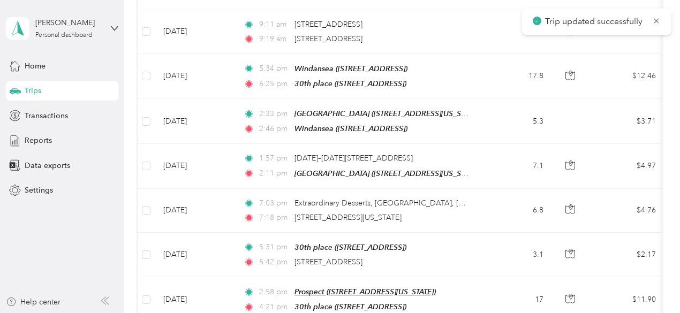
scroll to position [2556, 0]
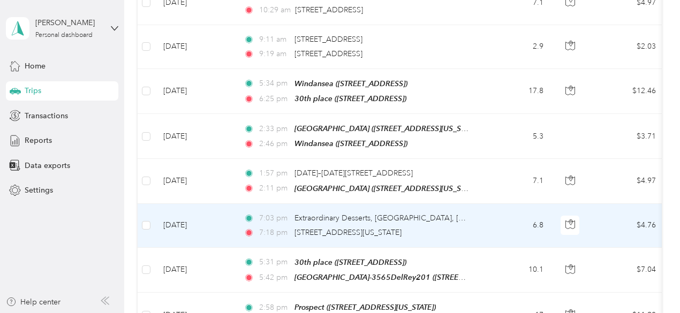
click at [140, 204] on td at bounding box center [146, 226] width 17 height 44
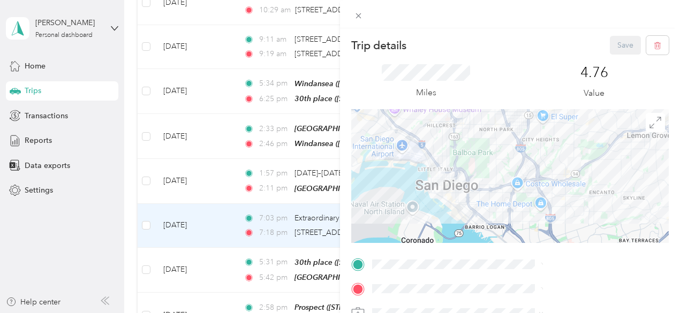
click at [147, 143] on div "Trip details Save This trip cannot be edited because it is either under review,…" at bounding box center [340, 156] width 680 height 313
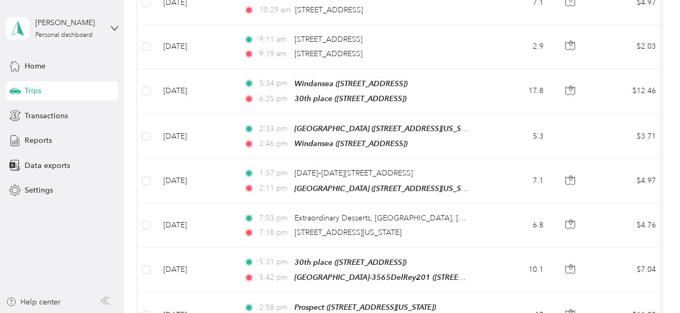
click at [147, 146] on div at bounding box center [340, 156] width 680 height 313
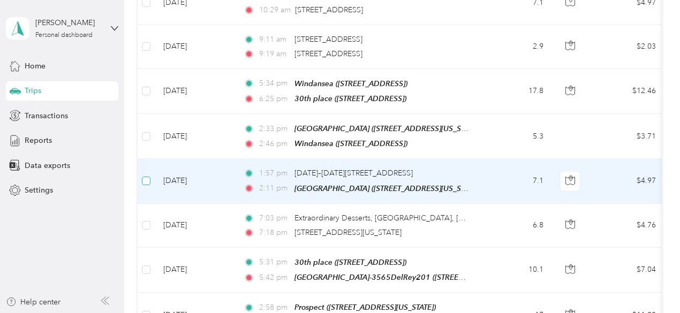
click at [148, 175] on label at bounding box center [146, 181] width 9 height 12
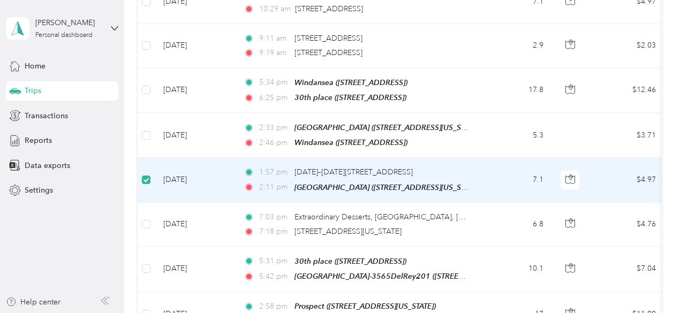
scroll to position [2555, 0]
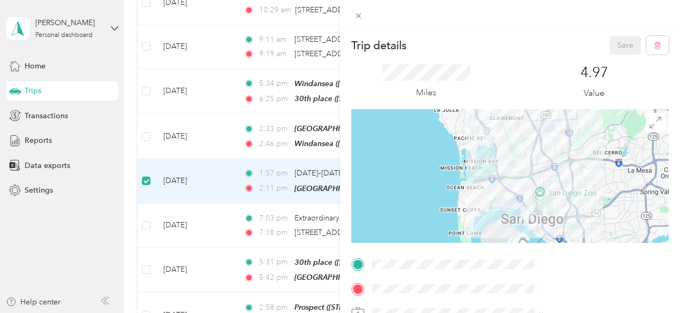
click at [146, 188] on div "Trip details Save This trip cannot be edited because it is either under review,…" at bounding box center [340, 156] width 680 height 313
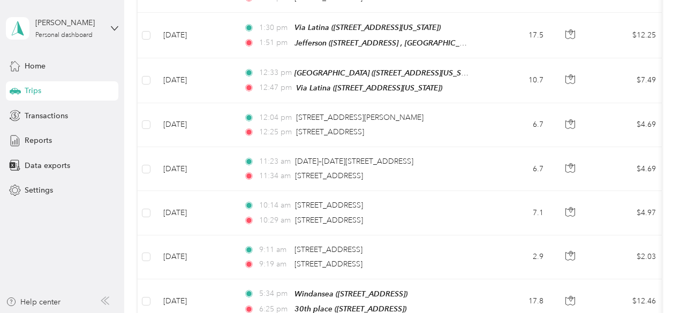
scroll to position [2390, 0]
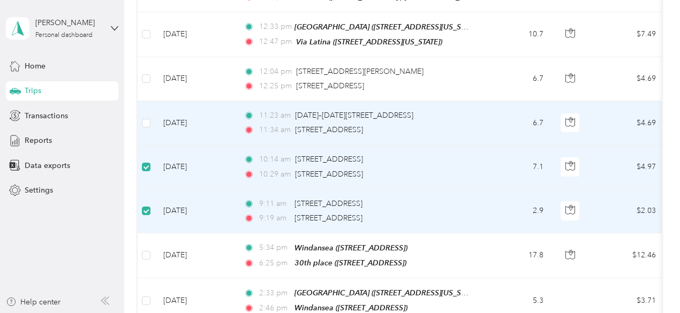
click at [140, 101] on td at bounding box center [146, 123] width 17 height 44
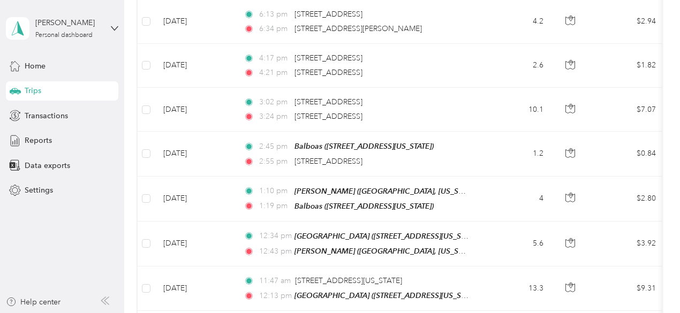
scroll to position [0, 0]
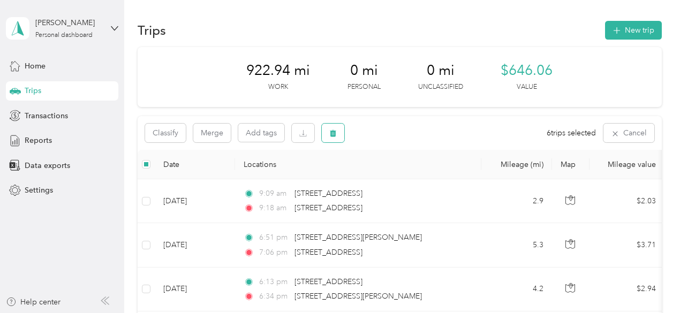
click at [332, 139] on button "button" at bounding box center [333, 133] width 22 height 19
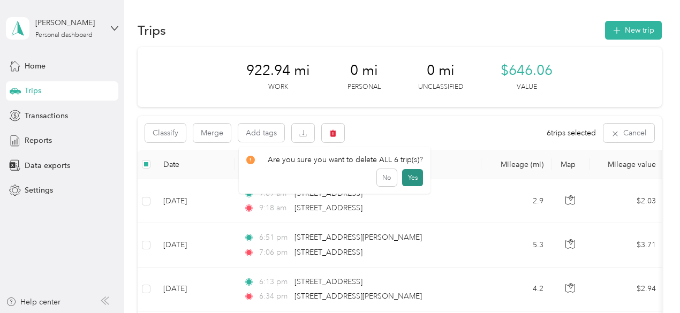
click at [415, 176] on button "Yes" at bounding box center [412, 177] width 21 height 17
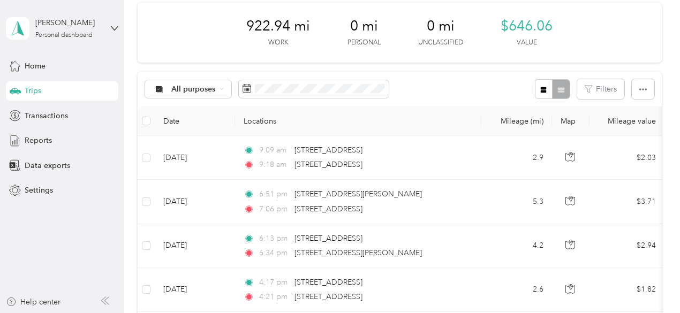
scroll to position [35, 0]
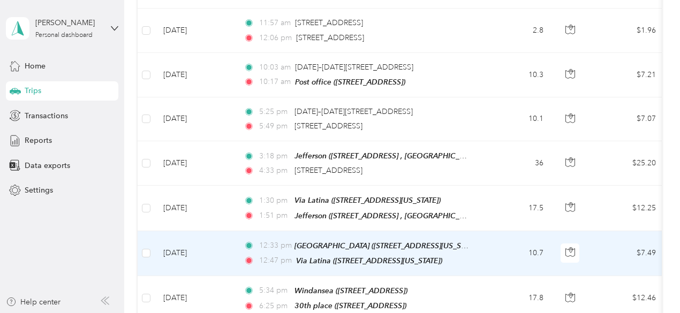
scroll to position [2154, 0]
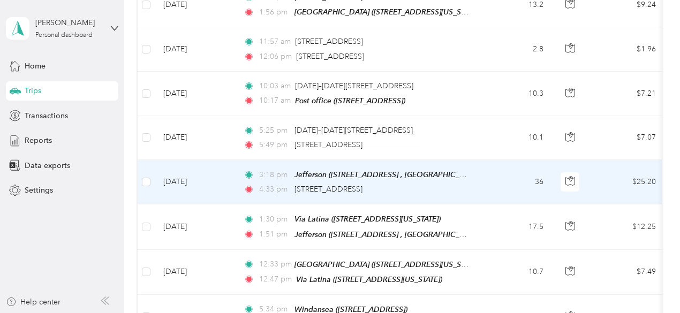
click at [467, 184] on div "4:33 pm 320 W Ash St, Little Italy, San Diego, CA" at bounding box center [356, 190] width 225 height 12
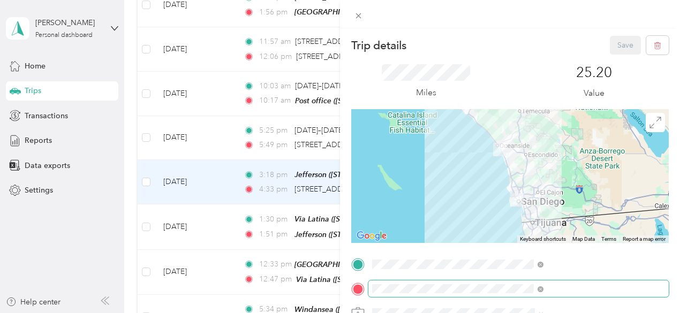
click at [473, 290] on div at bounding box center [509, 289] width 317 height 17
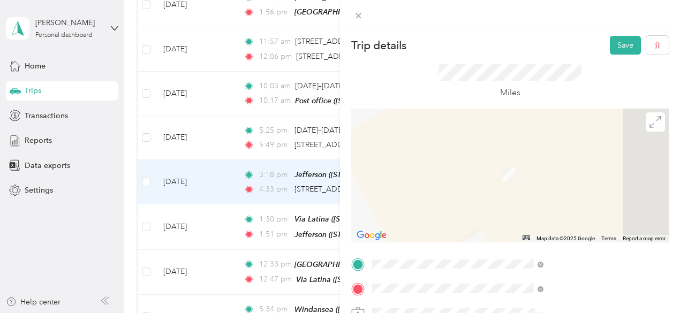
click at [573, 216] on span "[STREET_ADDRESS]" at bounding box center [539, 211] width 68 height 9
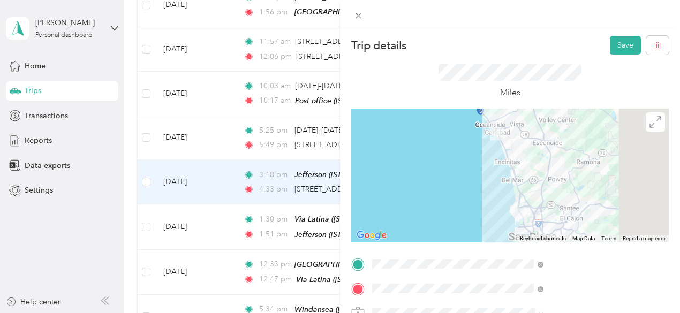
click at [622, 35] on div "Trip details Save This trip cannot be edited because it is either under review,…" at bounding box center [510, 184] width 340 height 313
click at [620, 45] on button "Save" at bounding box center [625, 45] width 31 height 19
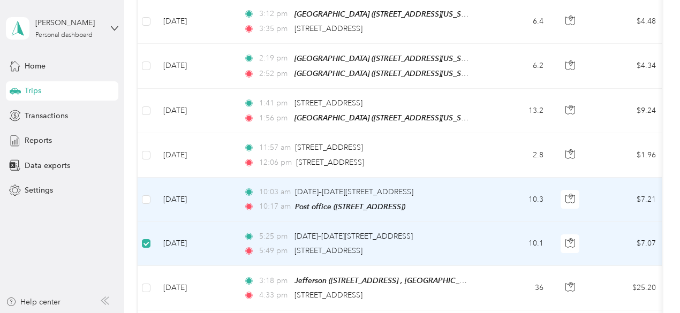
scroll to position [2046, 0]
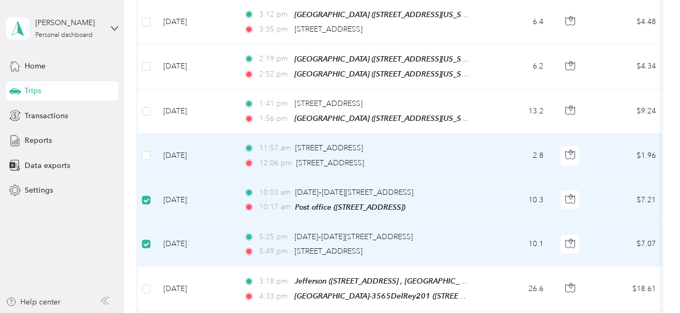
click at [139, 134] on td at bounding box center [146, 156] width 17 height 44
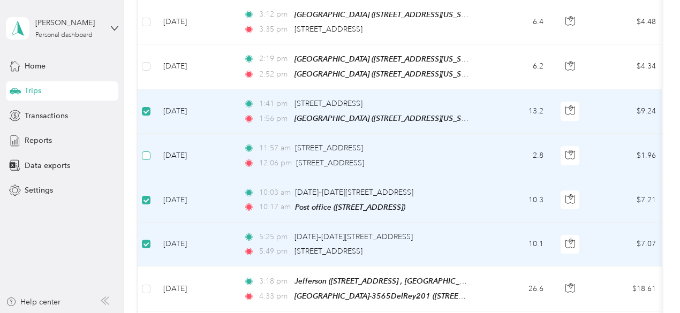
click at [147, 150] on label at bounding box center [146, 156] width 9 height 12
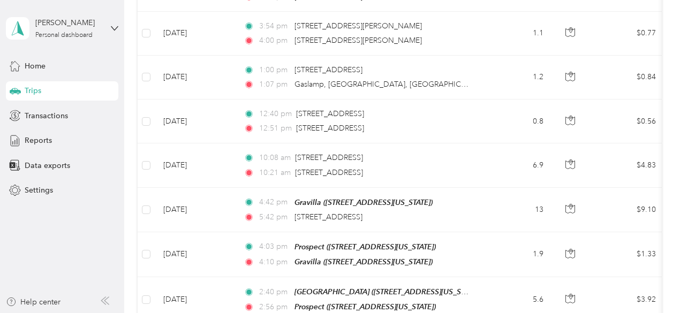
scroll to position [0, 0]
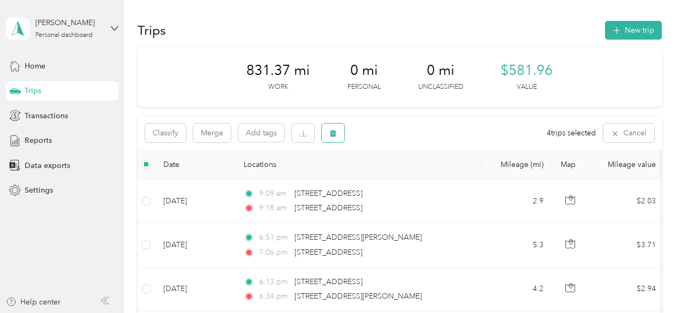
click at [326, 137] on button "button" at bounding box center [333, 133] width 22 height 19
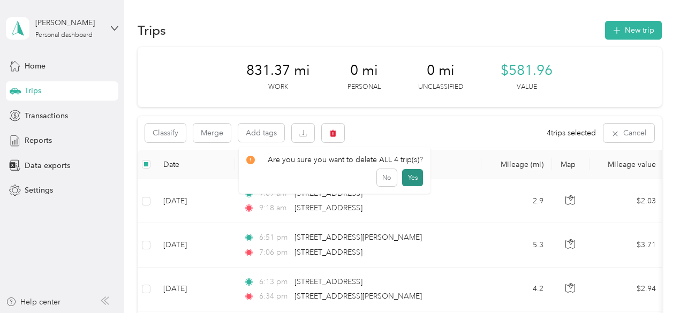
click at [403, 174] on button "Yes" at bounding box center [412, 177] width 21 height 17
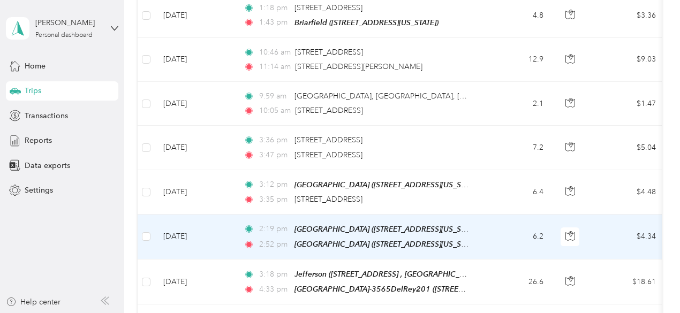
scroll to position [1887, 0]
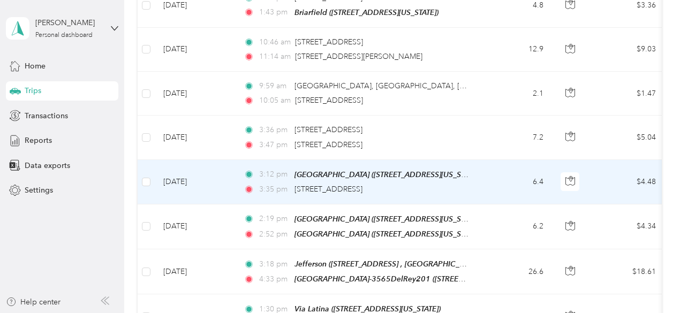
click at [481, 160] on td "6.4" at bounding box center [516, 182] width 71 height 44
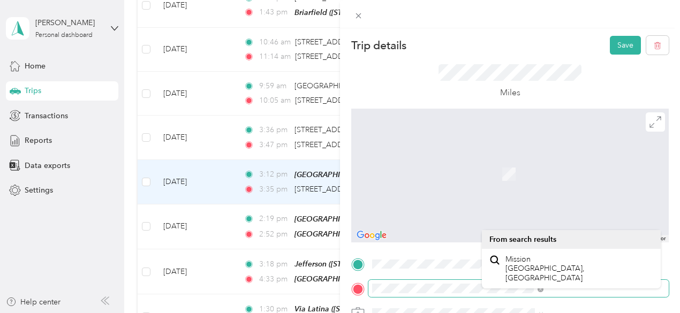
click at [496, 296] on span at bounding box center [518, 288] width 300 height 17
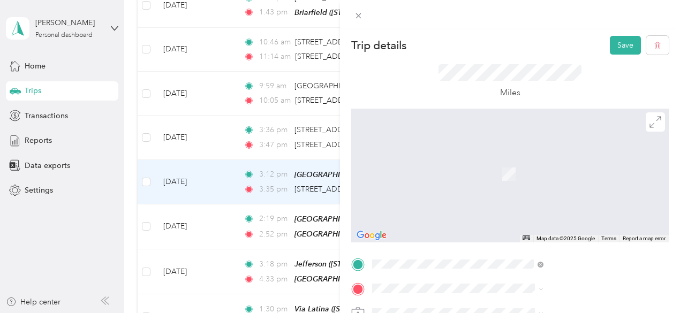
click at [578, 215] on div "TEAM [GEOGRAPHIC_DATA]-3565DelRey201 [STREET_ADDRESS]" at bounding box center [594, 202] width 178 height 26
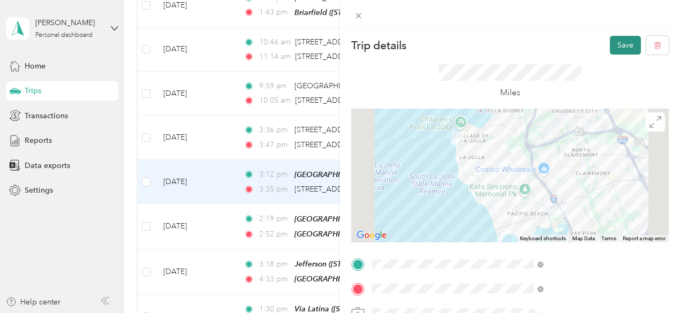
click at [624, 46] on button "Save" at bounding box center [625, 45] width 31 height 19
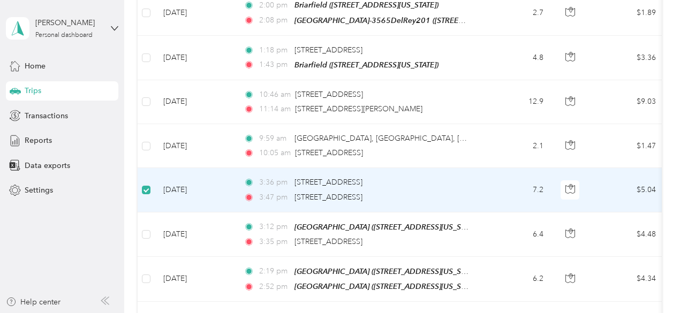
scroll to position [1833, 0]
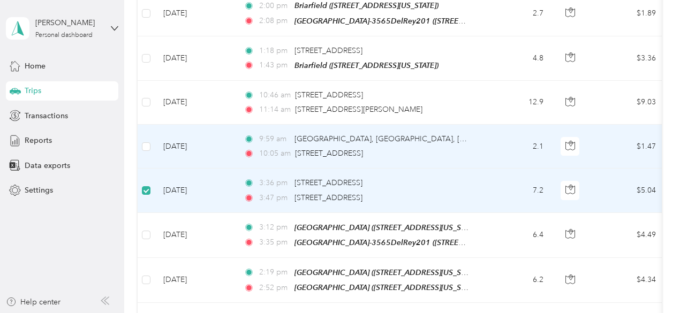
click at [147, 135] on td at bounding box center [146, 147] width 17 height 44
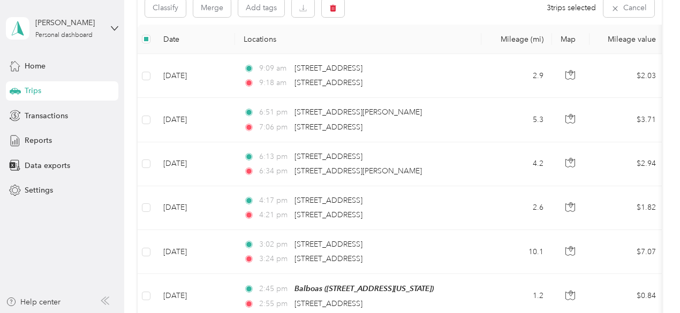
scroll to position [0, 0]
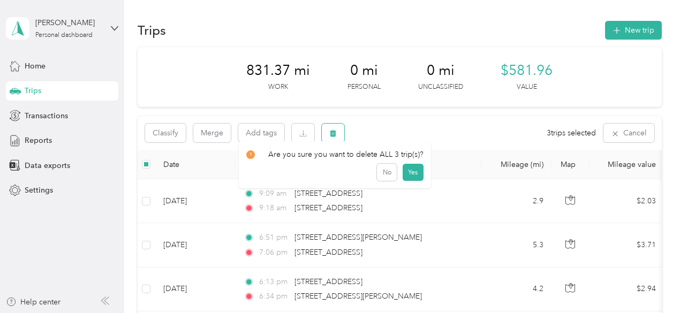
click at [333, 130] on icon "button" at bounding box center [333, 133] width 6 height 7
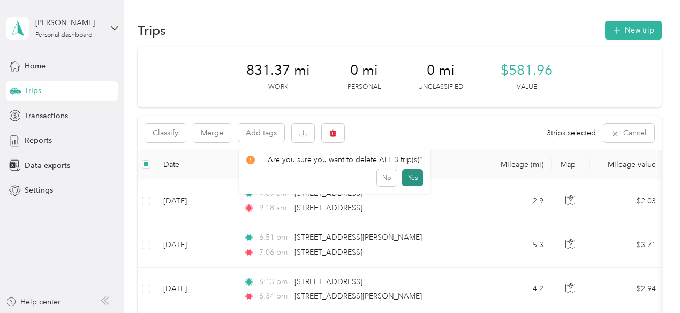
click at [410, 175] on button "Yes" at bounding box center [412, 177] width 21 height 17
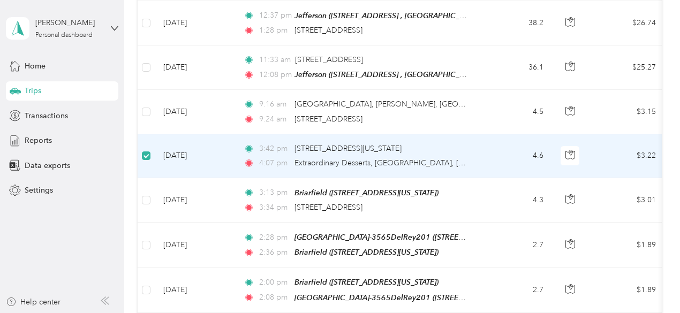
scroll to position [1556, 0]
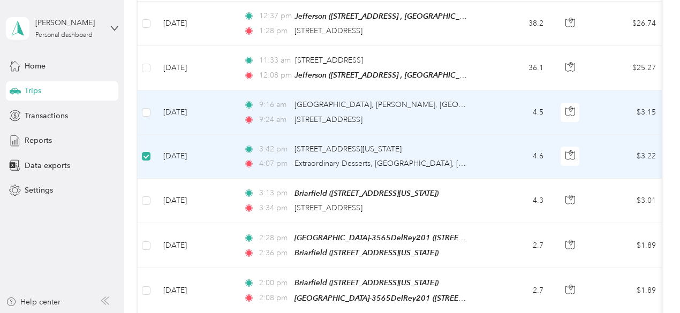
click at [148, 90] on td at bounding box center [146, 112] width 17 height 44
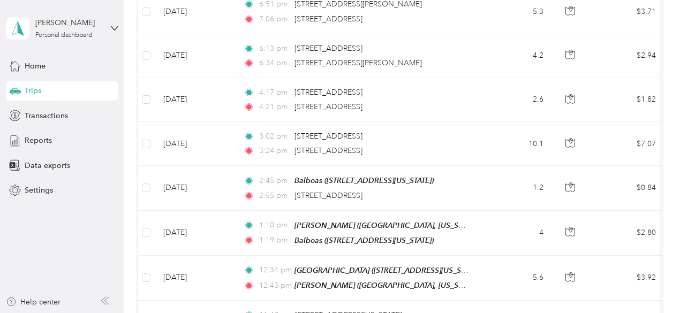
scroll to position [0, 0]
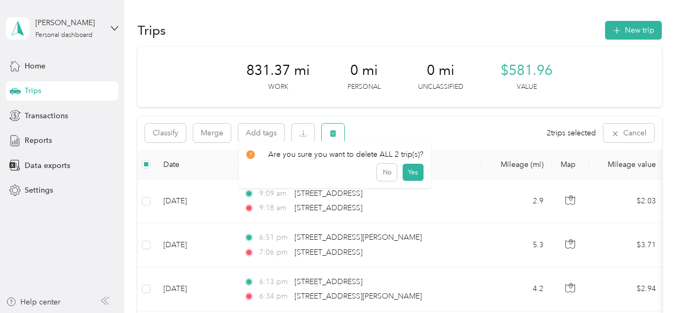
click at [331, 129] on span "button" at bounding box center [332, 132] width 7 height 9
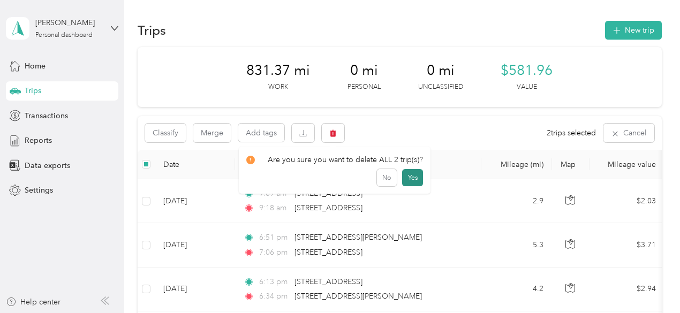
drag, startPoint x: 400, startPoint y: 181, endPoint x: 414, endPoint y: 182, distance: 13.9
click at [414, 182] on button "Yes" at bounding box center [412, 177] width 21 height 17
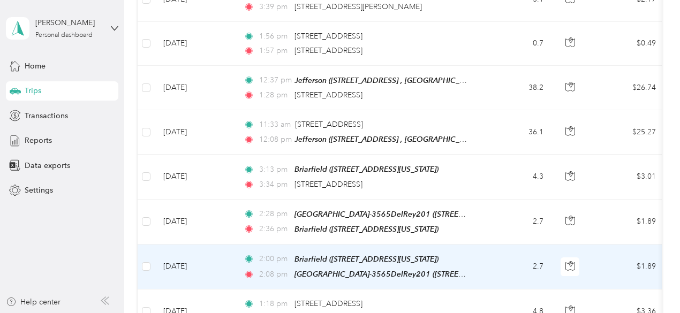
scroll to position [1534, 0]
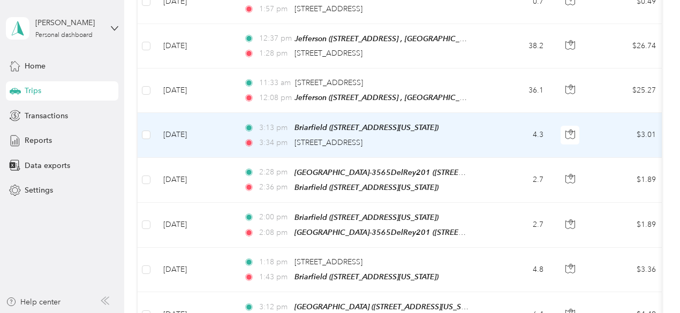
click at [485, 115] on td "4.3" at bounding box center [516, 135] width 71 height 44
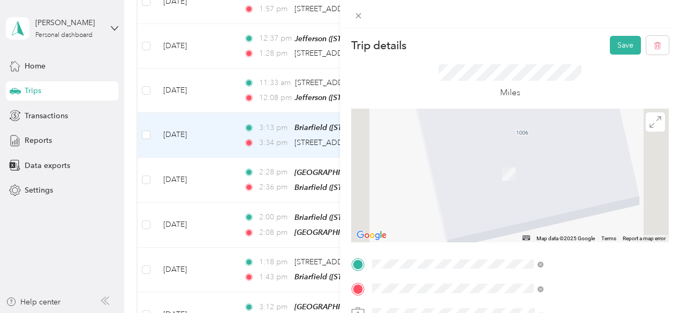
click at [588, 213] on div "TEAM [GEOGRAPHIC_DATA]-3565DelRey201 [STREET_ADDRESS]" at bounding box center [594, 204] width 178 height 26
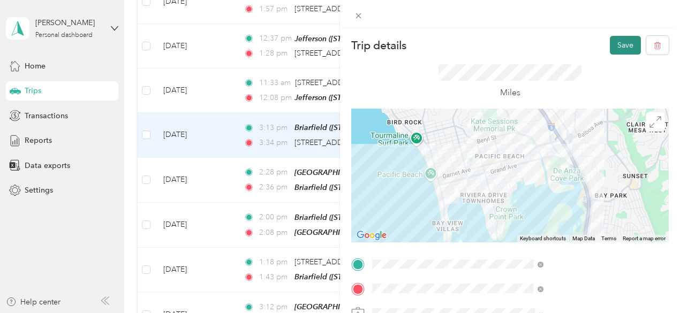
click at [624, 41] on button "Save" at bounding box center [625, 45] width 31 height 19
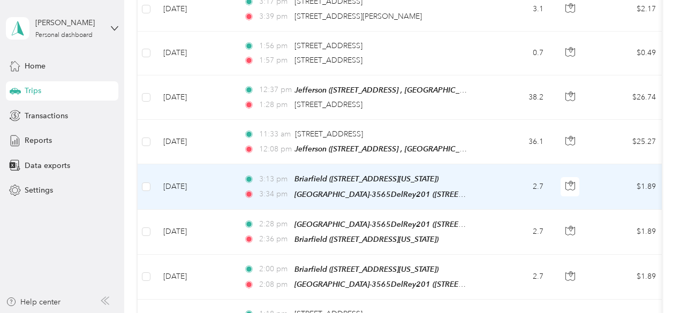
scroll to position [1463, 0]
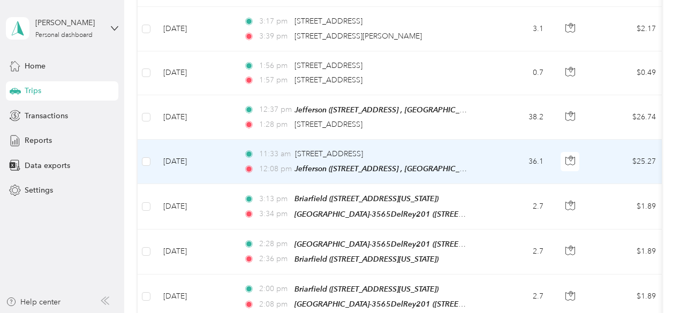
click at [481, 140] on td "11:33 am 5473 Grape St, Oak Park, San Diego, CA 12:08 pm Jefferson (3725 Jeffer…" at bounding box center [358, 162] width 246 height 44
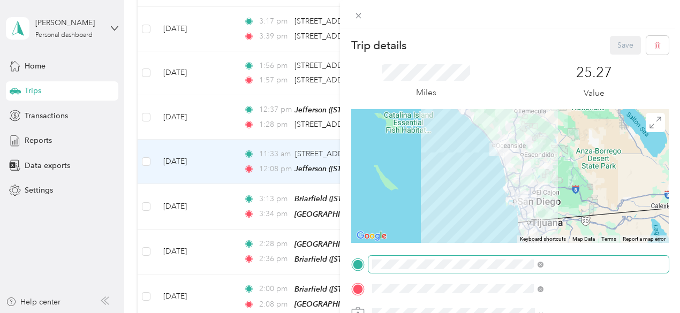
click at [499, 264] on span at bounding box center [518, 264] width 300 height 17
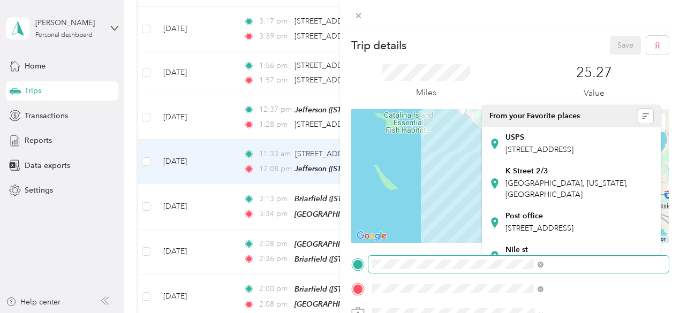
click at [484, 266] on span at bounding box center [518, 264] width 300 height 17
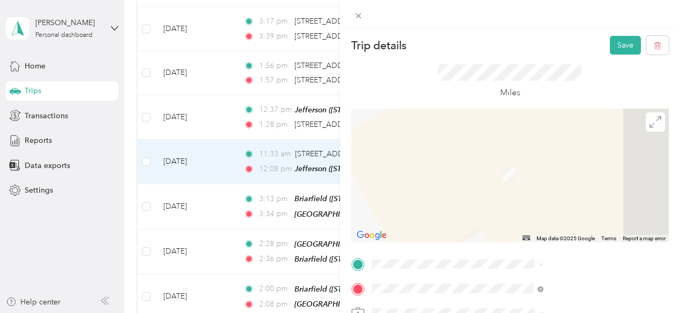
click at [598, 146] on div "TEAM [GEOGRAPHIC_DATA]-3565DelRey201 [STREET_ADDRESS]" at bounding box center [594, 144] width 178 height 26
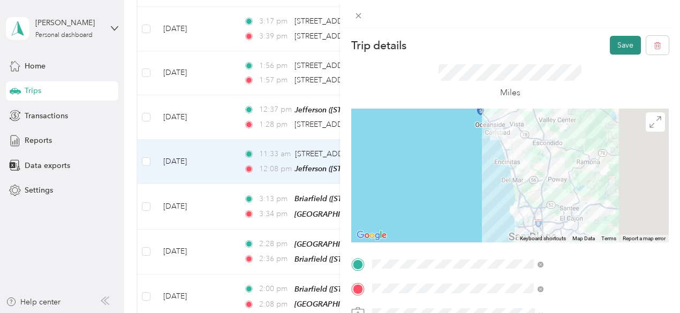
click at [624, 41] on button "Save" at bounding box center [625, 45] width 31 height 19
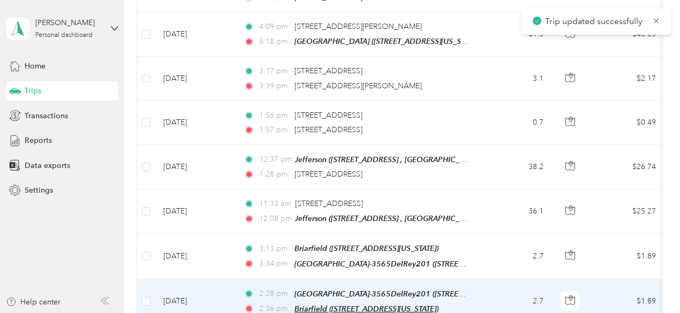
scroll to position [1409, 0]
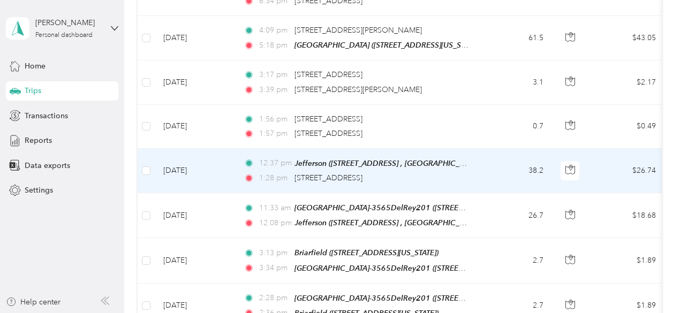
click at [489, 155] on td "38.2" at bounding box center [516, 171] width 71 height 44
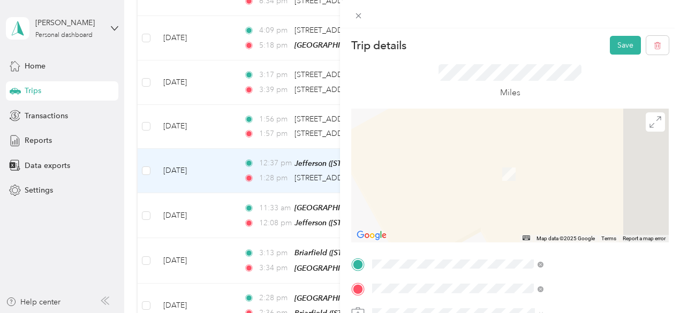
click at [606, 214] on div "TEAM [GEOGRAPHIC_DATA]-3565DelRey201 [STREET_ADDRESS]" at bounding box center [594, 204] width 178 height 26
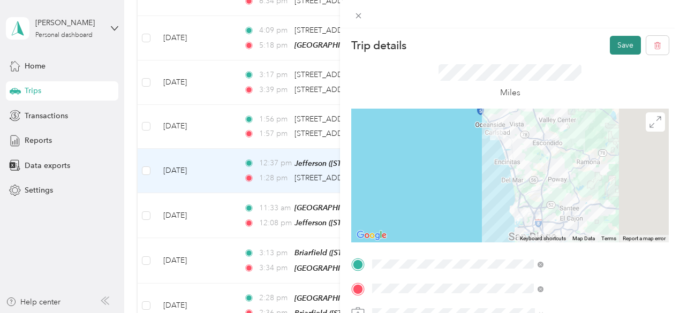
click at [612, 43] on button "Save" at bounding box center [625, 45] width 31 height 19
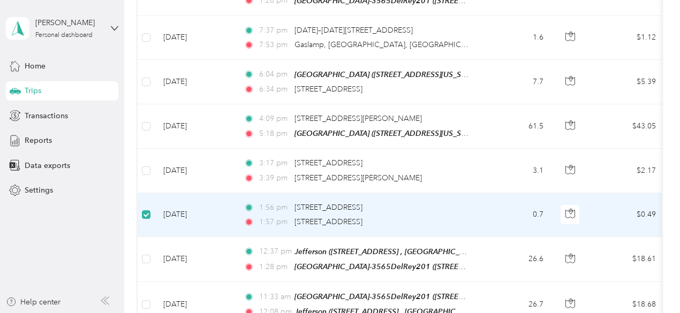
scroll to position [1320, 0]
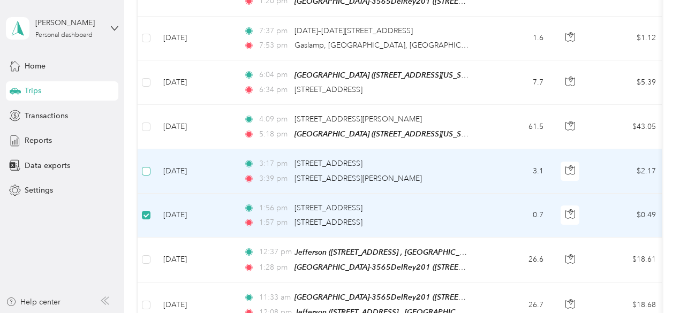
click at [146, 165] on label at bounding box center [146, 171] width 9 height 12
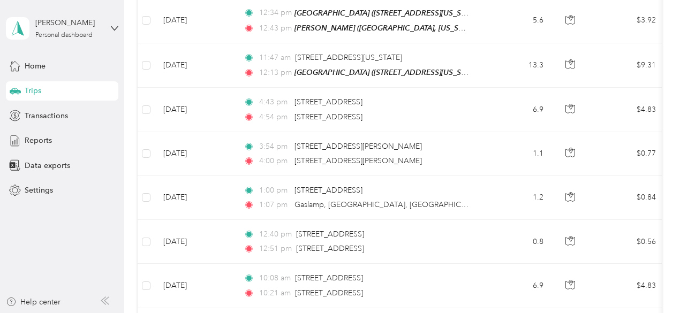
scroll to position [0, 0]
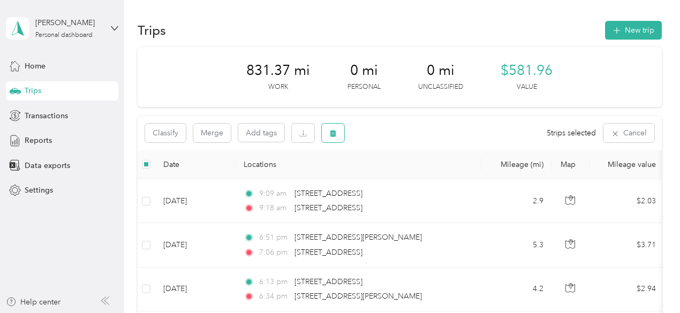
click at [339, 141] on button "button" at bounding box center [333, 133] width 22 height 19
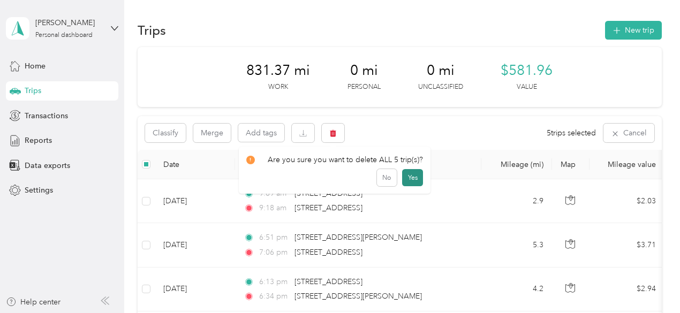
click at [414, 178] on button "Yes" at bounding box center [412, 177] width 21 height 17
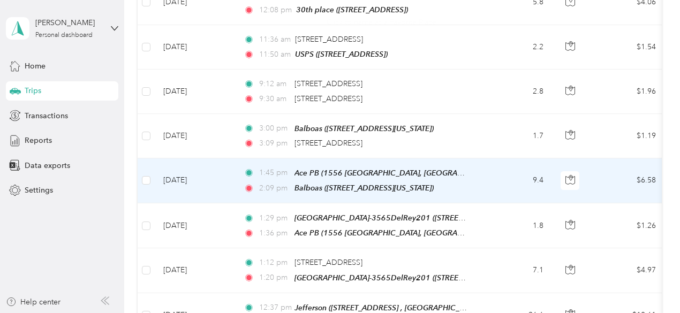
scroll to position [1028, 0]
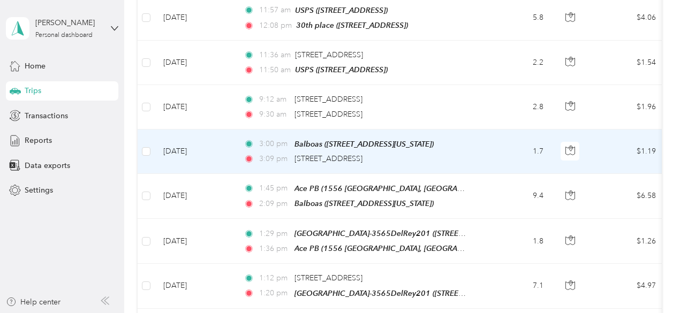
click at [480, 139] on td "3:00 pm Balboas (2630 Sixth Avenue, San Diego, California) 3:09 pm 320 W Ash St…" at bounding box center [358, 152] width 246 height 44
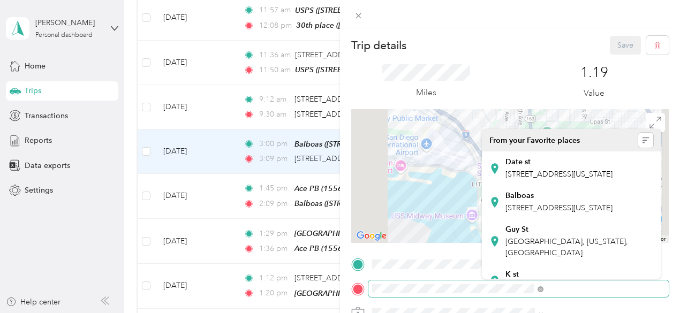
click at [484, 294] on span at bounding box center [518, 289] width 300 height 17
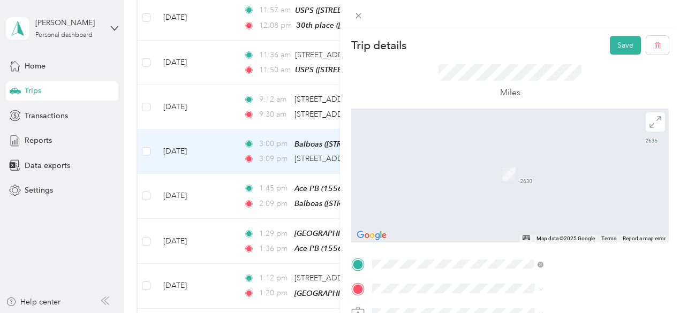
click at [566, 213] on span "3565 del Rey St, 92019, San Diego, CA" at bounding box center [539, 208] width 68 height 9
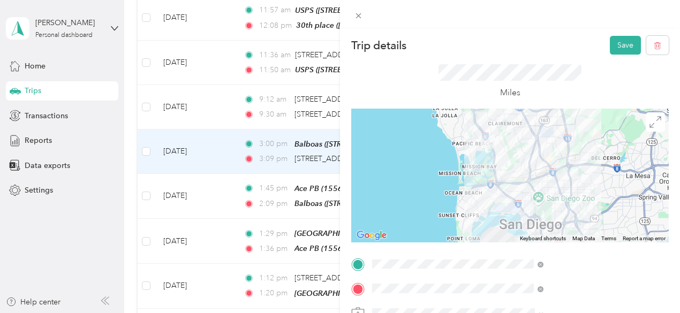
drag, startPoint x: 566, startPoint y: 219, endPoint x: 652, endPoint y: 84, distance: 160.2
click at [652, 84] on div "Miles" at bounding box center [509, 82] width 317 height 54
click at [615, 39] on button "Save" at bounding box center [625, 45] width 31 height 19
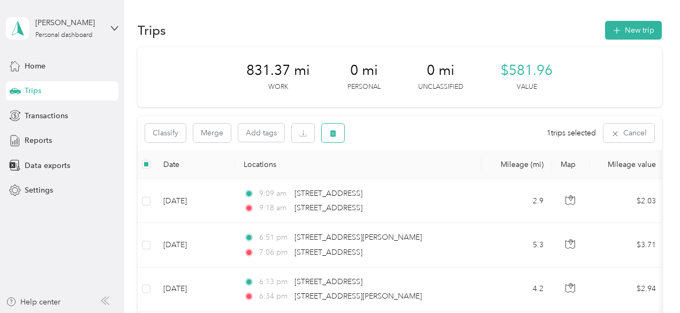
click at [330, 127] on button "button" at bounding box center [333, 133] width 22 height 19
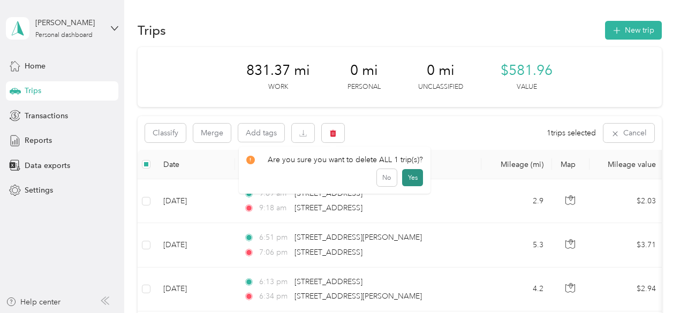
click at [404, 177] on button "Yes" at bounding box center [412, 177] width 21 height 17
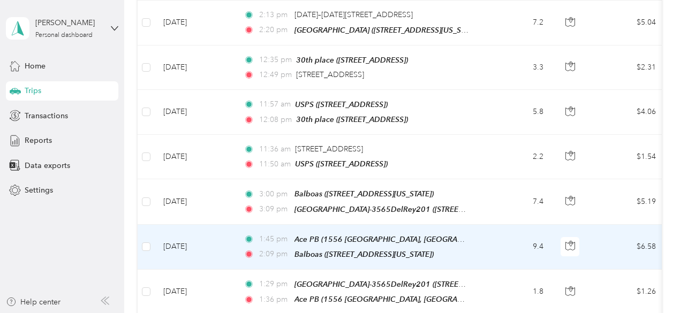
scroll to position [928, 0]
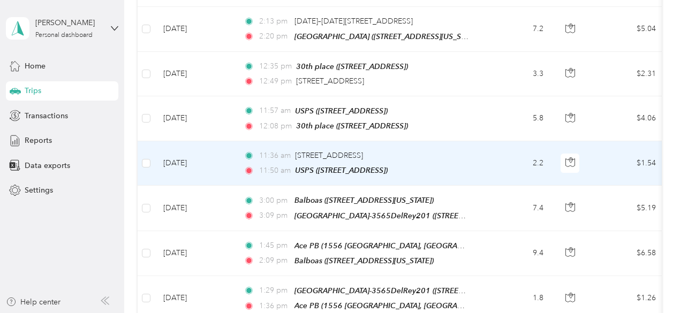
click at [457, 150] on div "11:36 am 5473 Grape St, Oak Park, San Diego, CA" at bounding box center [356, 156] width 225 height 12
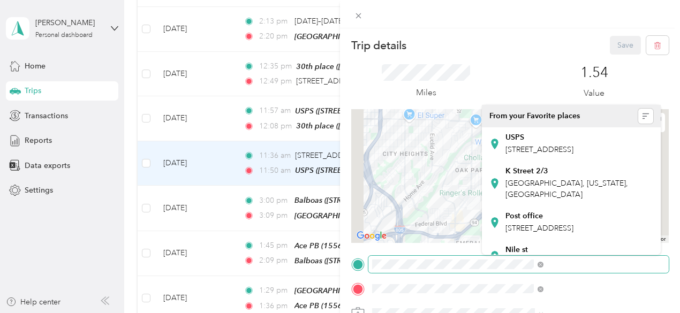
click at [1, 3] on div "Trip details Save This trip cannot be edited because it is either under review,…" at bounding box center [340, 156] width 680 height 313
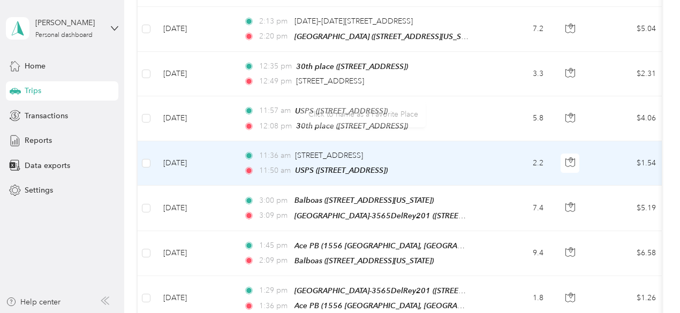
click at [468, 150] on div "11:36 am 5473 Grape St, Oak Park, San Diego, CA" at bounding box center [356, 156] width 225 height 12
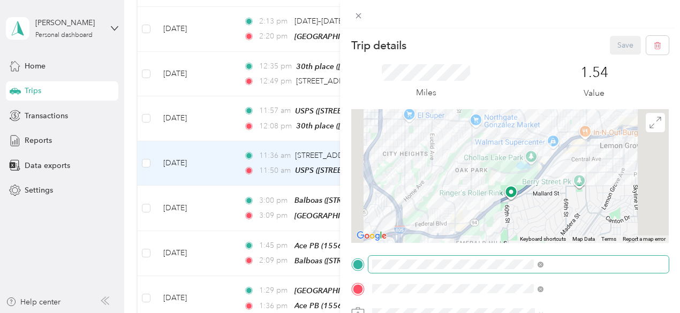
click at [483, 261] on span at bounding box center [518, 264] width 300 height 17
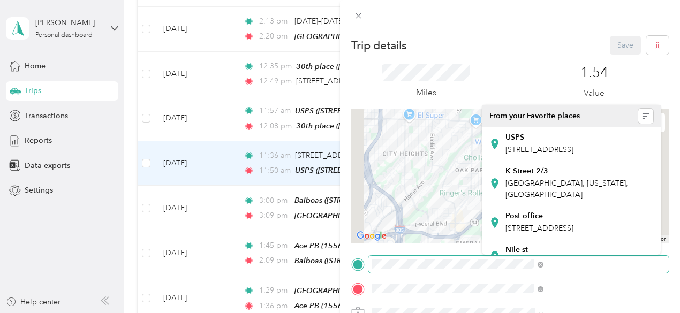
click at [3, 16] on div "Trip details Save This trip cannot be edited because it is either under review,…" at bounding box center [340, 156] width 680 height 313
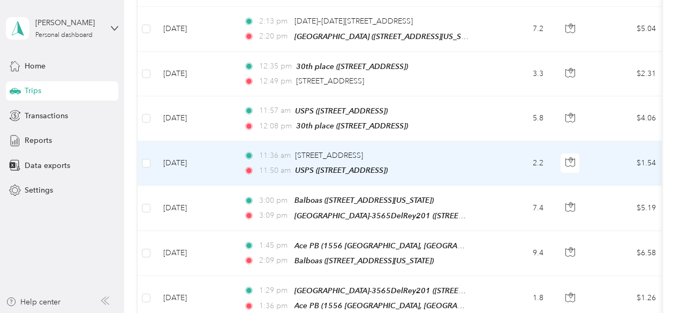
click at [466, 150] on div "11:36 am 5473 Grape St, Oak Park, San Diego, CA 11:50 am USPS (3424 College Ave…" at bounding box center [356, 163] width 225 height 27
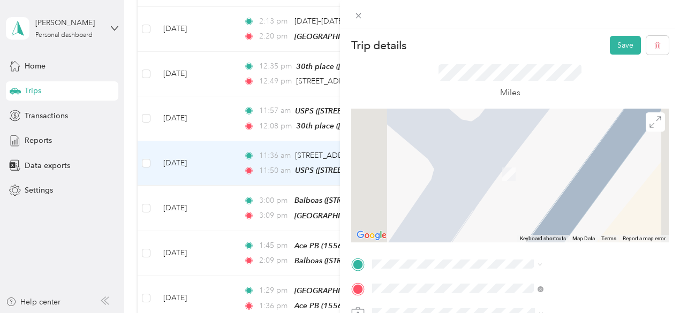
click at [573, 153] on span "3565 del Rey St, 92019, San Diego, CA" at bounding box center [539, 153] width 68 height 9
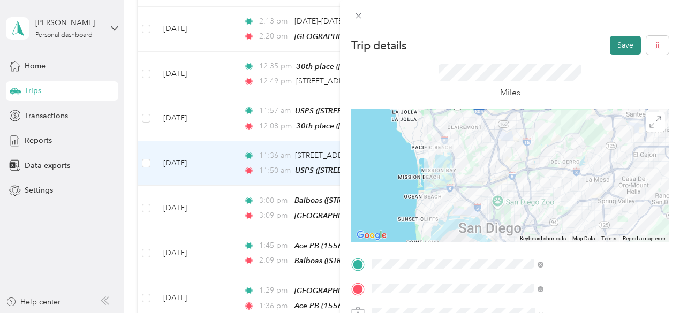
click at [614, 52] on button "Save" at bounding box center [625, 45] width 31 height 19
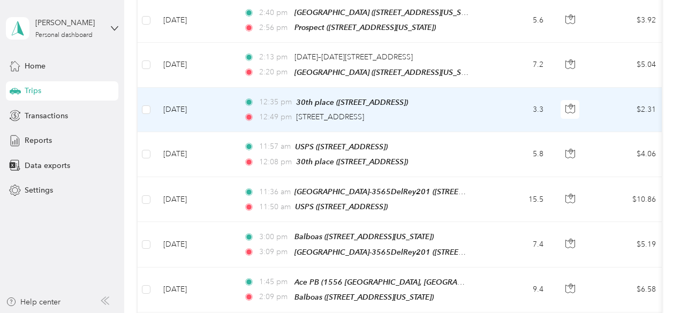
scroll to position [874, 0]
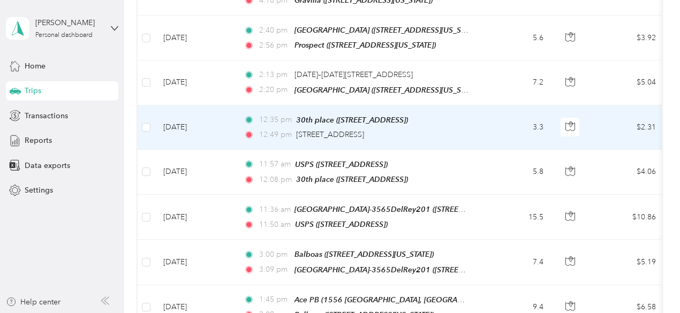
click at [473, 127] on td "12:35 pm 30th place (1534 30th St, San Diego, CA, United States , San Diego, CA…" at bounding box center [358, 127] width 246 height 44
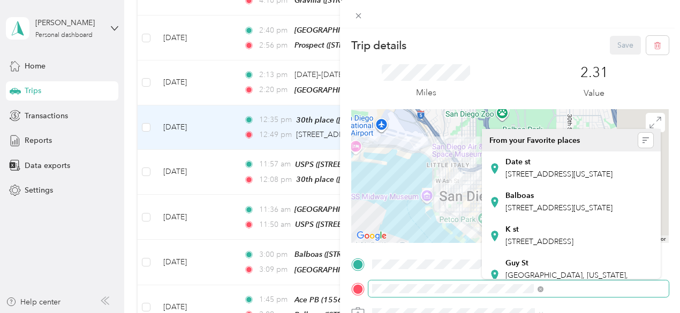
click at [2, 36] on div "Trip details Save This trip cannot be edited because it is either under review,…" at bounding box center [340, 156] width 680 height 313
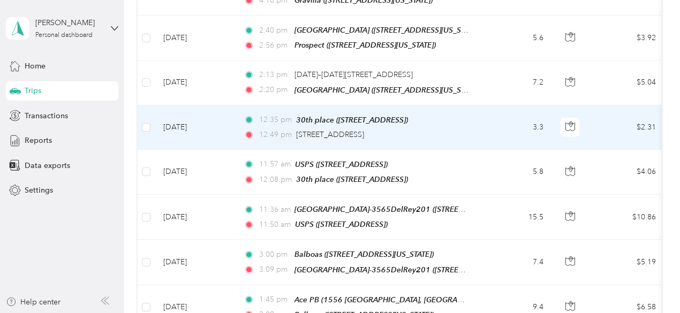
click at [469, 126] on td "12:35 pm 30th place (1534 30th St, San Diego, CA, United States , San Diego, CA…" at bounding box center [358, 127] width 246 height 44
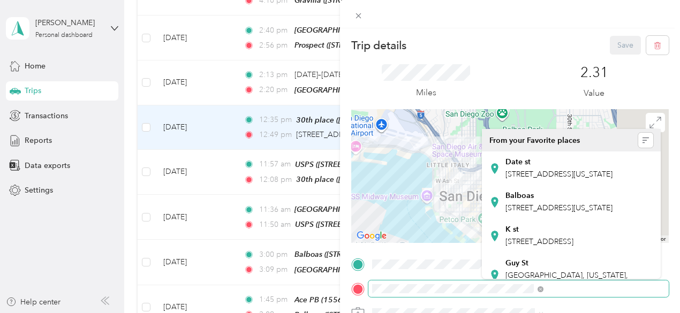
click at [0, 36] on div "Trip details Save This trip cannot be edited because it is either under review,…" at bounding box center [340, 156] width 680 height 313
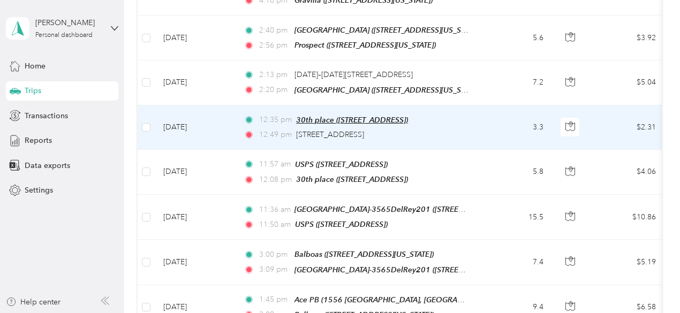
click at [408, 116] on span "30th place ([STREET_ADDRESS])" at bounding box center [352, 120] width 112 height 9
click at [468, 129] on div "12:49 pm 1401 Union St, Little Italy, San Diego, CA" at bounding box center [356, 135] width 225 height 12
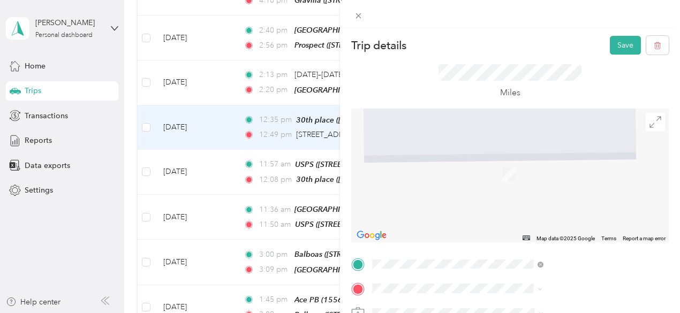
click at [609, 217] on div "TEAM San Diego-3565DelRey201 3565 del Rey St, 92019, San Diego, CA" at bounding box center [594, 204] width 178 height 26
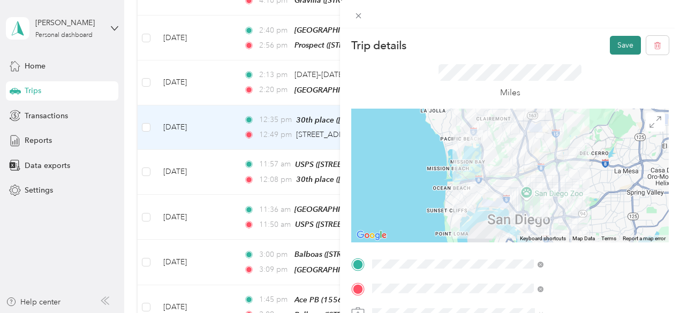
click at [618, 43] on button "Save" at bounding box center [625, 45] width 31 height 19
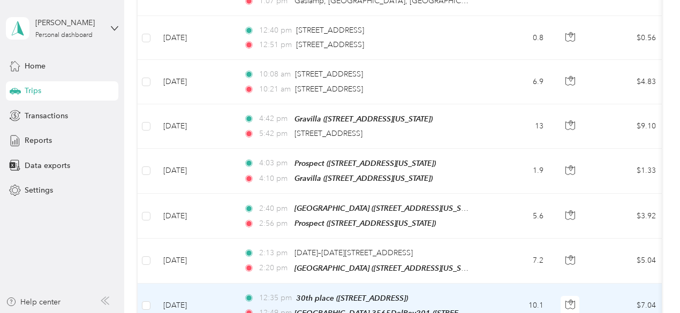
scroll to position [696, 0]
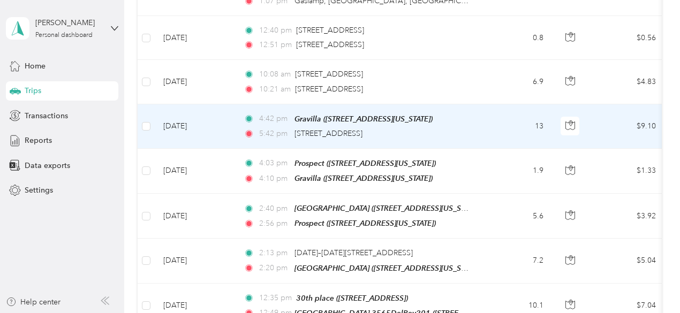
click at [479, 126] on td "4:42 pm Gravilla (551 Gravilla Street, La Jolla, California) 5:42 pm 1430 Union…" at bounding box center [358, 126] width 246 height 44
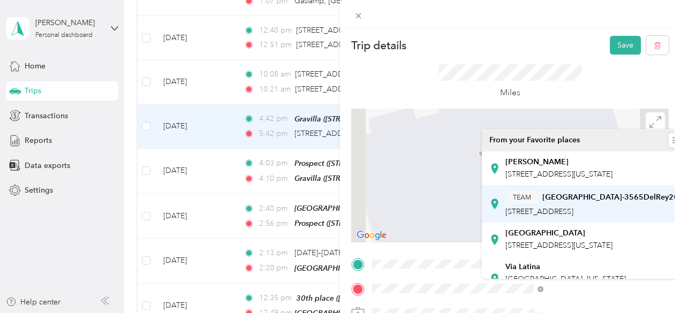
click at [592, 202] on strong "San Diego-3565DelRey201" at bounding box center [612, 198] width 141 height 10
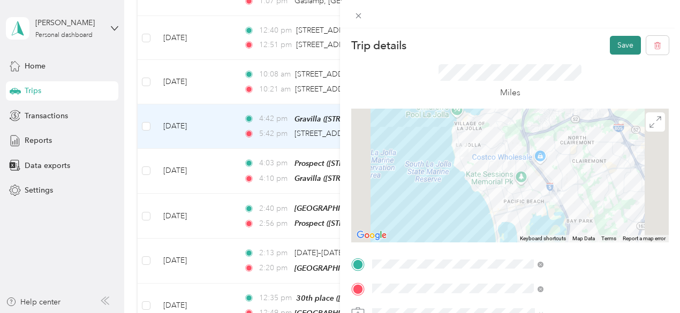
click at [617, 51] on button "Save" at bounding box center [625, 45] width 31 height 19
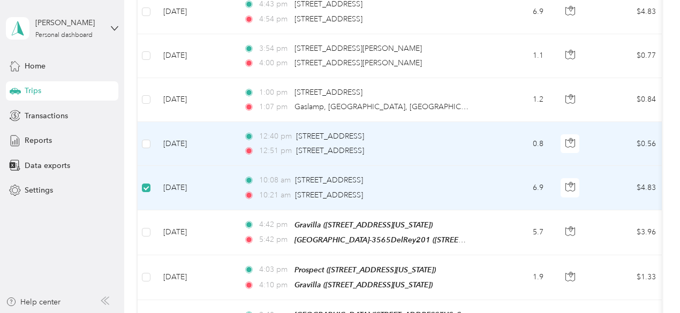
scroll to position [588, 0]
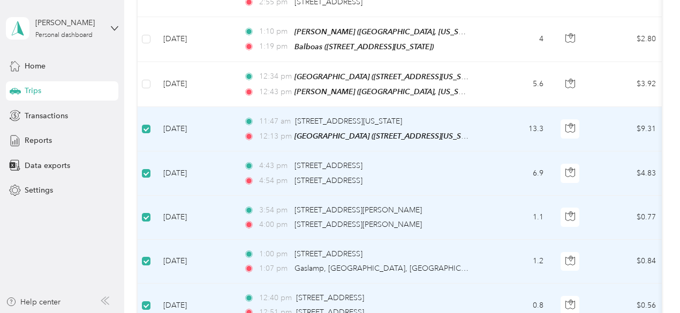
scroll to position [0, 0]
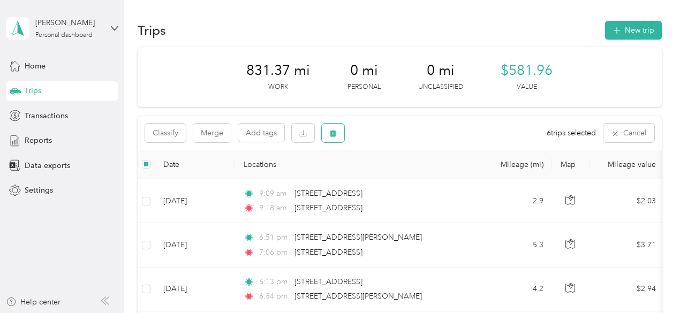
click at [330, 133] on icon "button" at bounding box center [332, 133] width 7 height 7
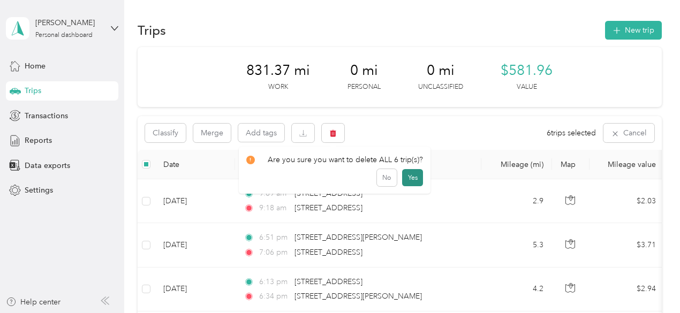
click at [411, 174] on button "Yes" at bounding box center [412, 177] width 21 height 17
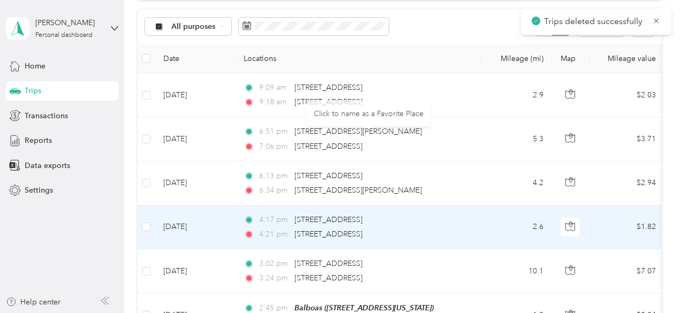
scroll to position [196, 0]
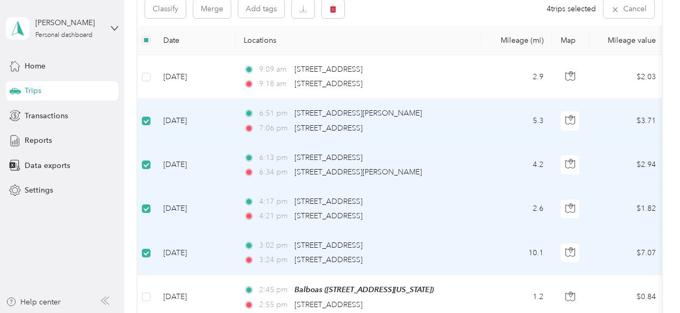
scroll to position [124, 0]
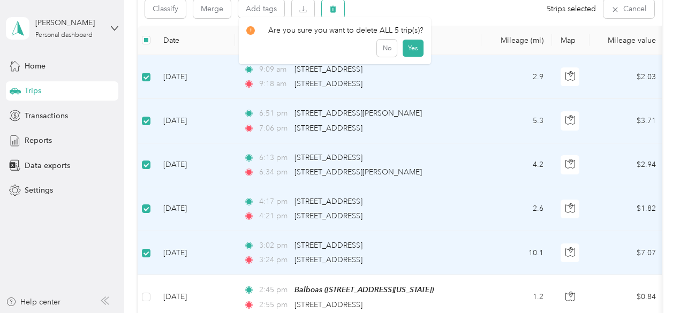
click at [340, 5] on button "button" at bounding box center [333, 8] width 22 height 19
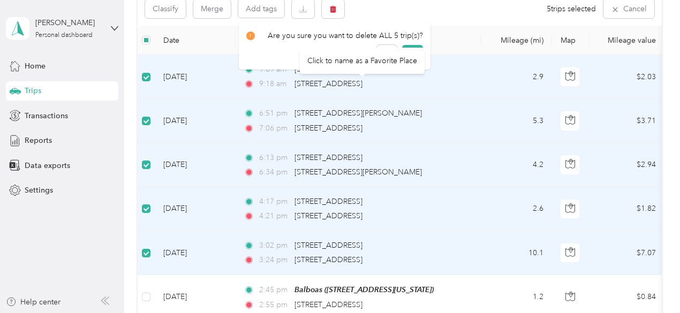
click at [409, 52] on div "Click to name as a Favorite Place" at bounding box center [362, 61] width 125 height 26
click at [413, 55] on div "Click to name as a Favorite Place" at bounding box center [362, 61] width 125 height 26
click at [438, 37] on th "Locations" at bounding box center [358, 40] width 246 height 29
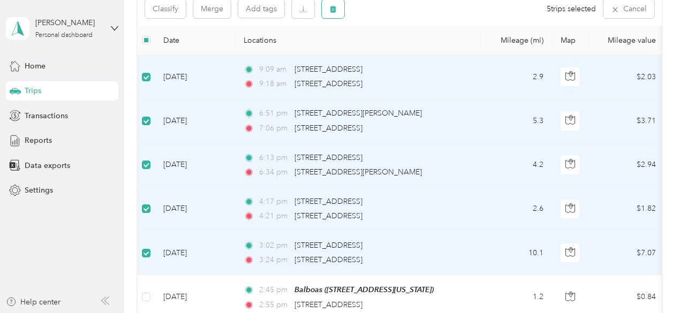
click at [337, 11] on button "button" at bounding box center [333, 8] width 22 height 19
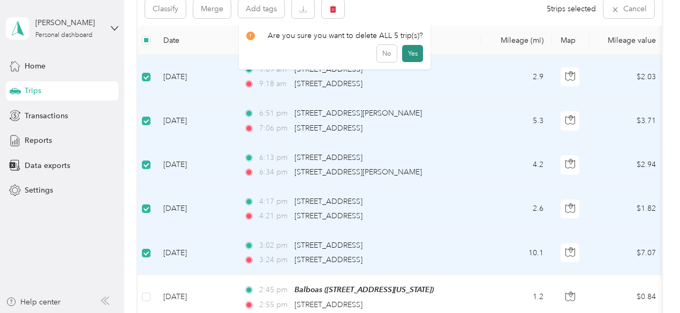
click at [411, 56] on button "Yes" at bounding box center [412, 53] width 21 height 17
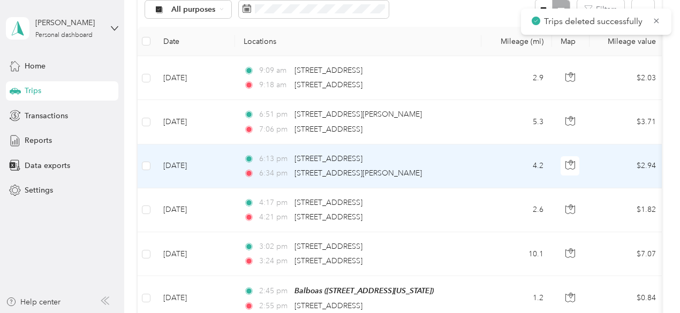
scroll to position [125, 0]
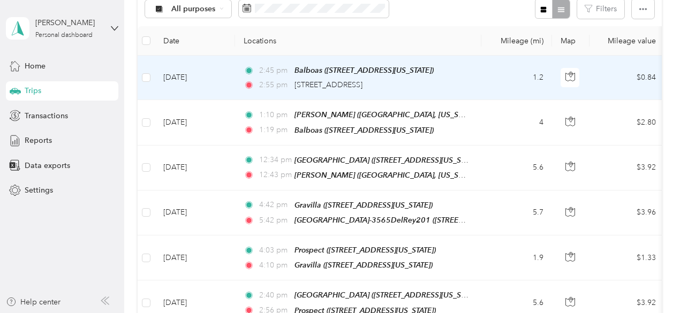
click at [488, 76] on td "1.2" at bounding box center [516, 78] width 71 height 44
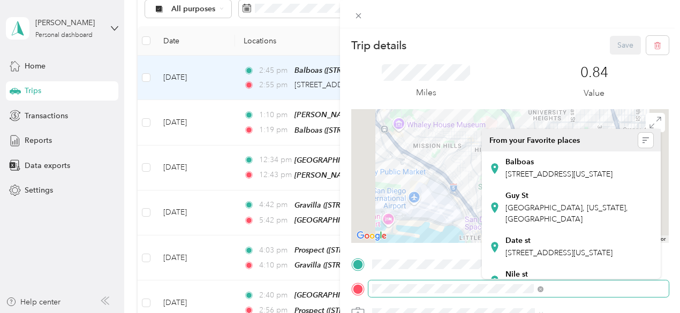
click at [9, 27] on div "Trip details Save This trip cannot be edited because it is either under review,…" at bounding box center [340, 156] width 680 height 313
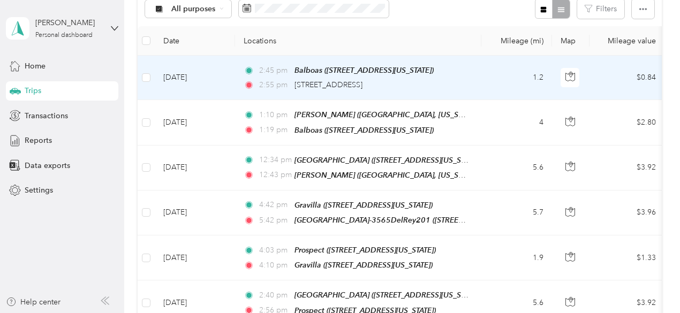
click at [455, 85] on div "2:55 pm [STREET_ADDRESS]" at bounding box center [356, 85] width 225 height 12
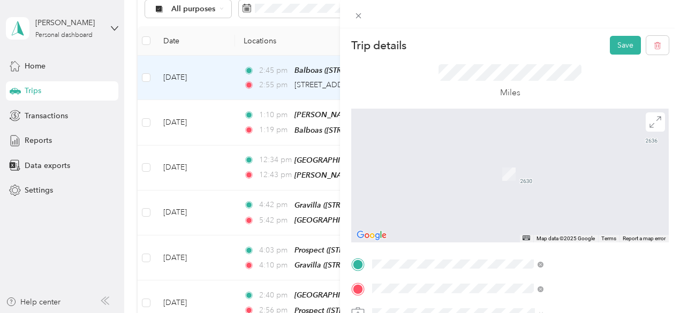
click at [573, 176] on span "[STREET_ADDRESS]" at bounding box center [539, 177] width 68 height 9
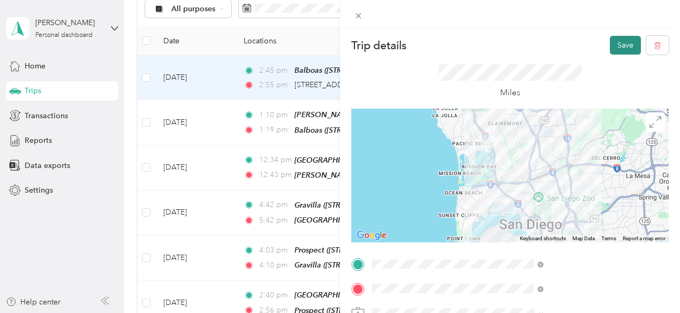
click at [622, 39] on button "Save" at bounding box center [625, 45] width 31 height 19
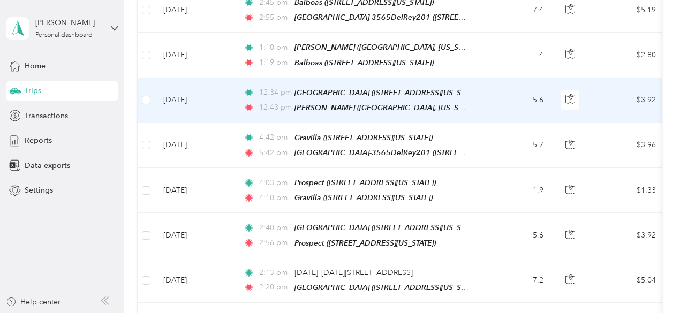
scroll to position [196, 0]
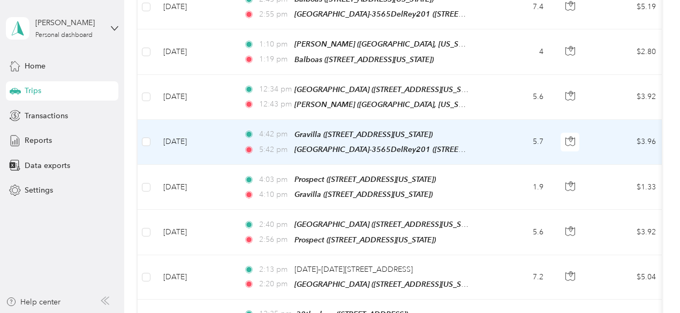
click at [482, 132] on td "5.7" at bounding box center [516, 142] width 71 height 45
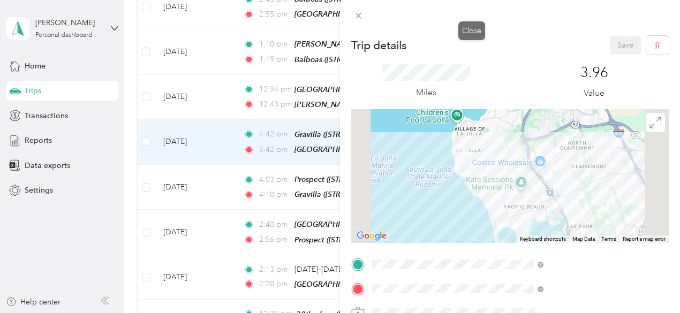
click at [363, 19] on icon at bounding box center [358, 15] width 9 height 9
